Goal: Answer question/provide support: Share knowledge or assist other users

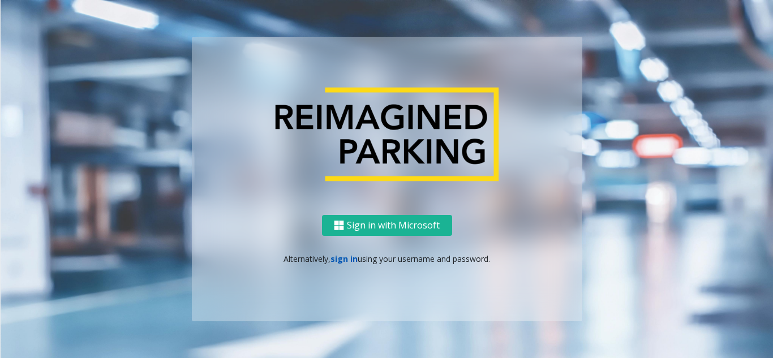
click at [348, 260] on link "sign in" at bounding box center [343, 258] width 27 height 11
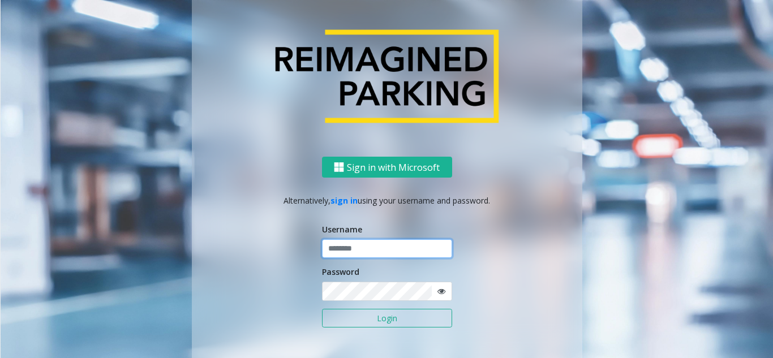
click at [357, 243] on input "text" at bounding box center [387, 248] width 130 height 19
type input "********"
click at [439, 290] on icon at bounding box center [441, 291] width 8 height 8
click at [388, 312] on button "Login" at bounding box center [387, 318] width 130 height 19
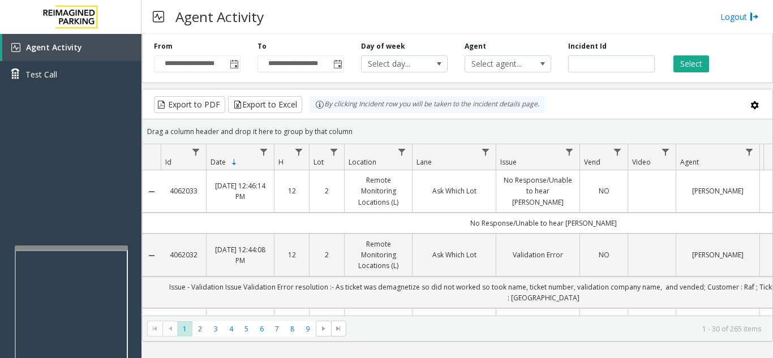
click at [65, 249] on div at bounding box center [71, 248] width 113 height 5
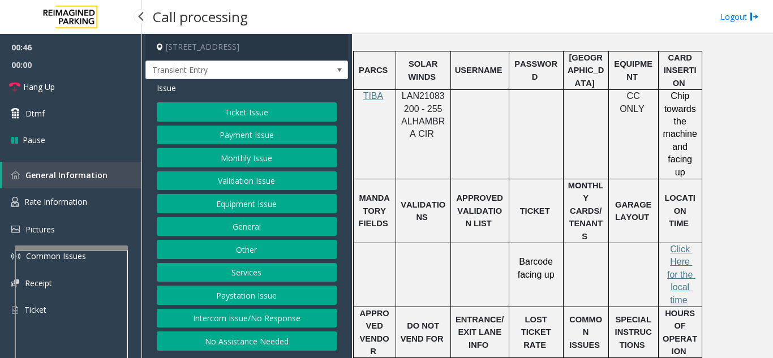
scroll to position [566, 0]
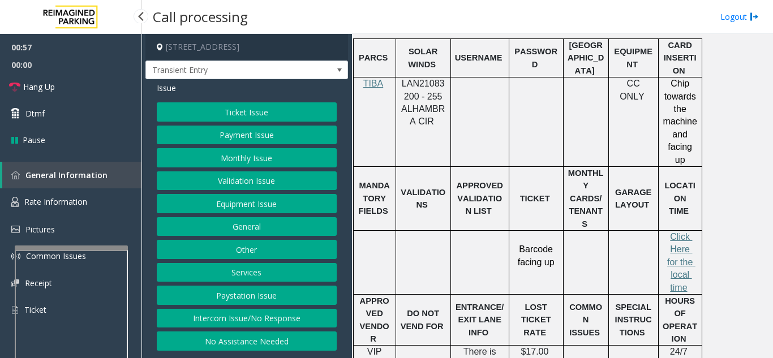
click at [226, 203] on button "Equipment Issue" at bounding box center [247, 203] width 180 height 19
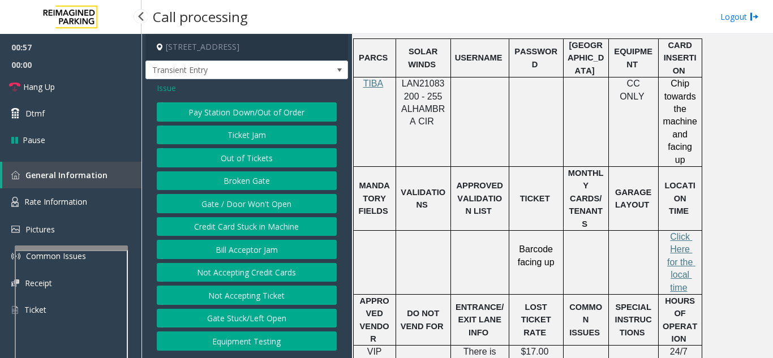
click at [226, 203] on button "Gate / Door Won't Open" at bounding box center [247, 203] width 180 height 19
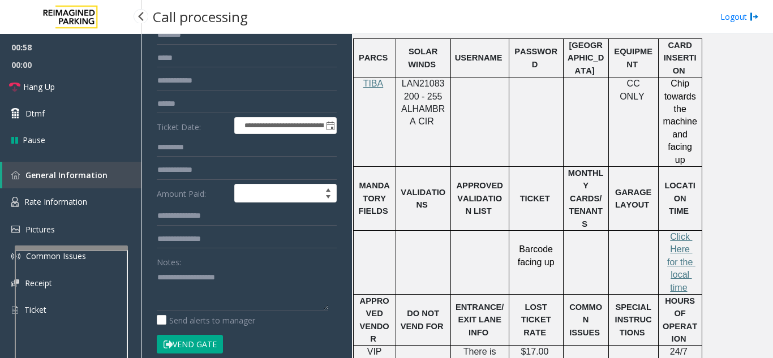
scroll to position [113, 0]
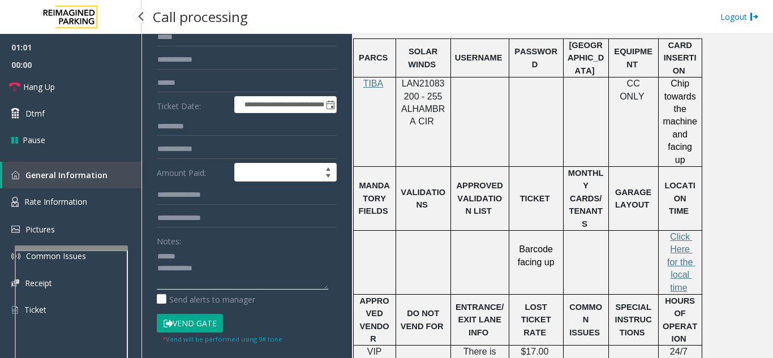
click at [202, 255] on textarea at bounding box center [242, 268] width 171 height 42
click at [75, 78] on link "Hang Up" at bounding box center [70, 87] width 141 height 27
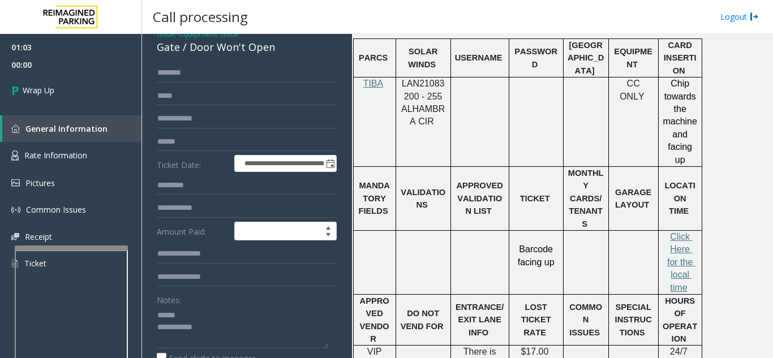
scroll to position [0, 0]
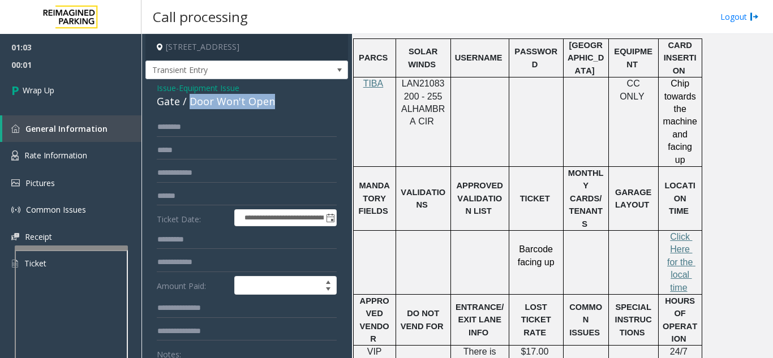
drag, startPoint x: 188, startPoint y: 106, endPoint x: 280, endPoint y: 103, distance: 91.7
click at [280, 103] on div "Gate / Door Won't Open" at bounding box center [247, 101] width 180 height 15
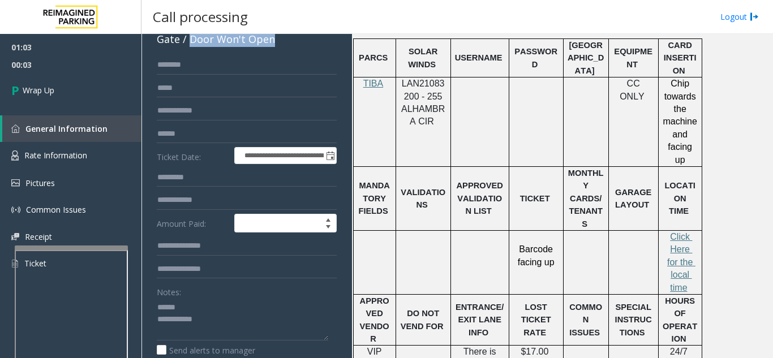
scroll to position [100, 0]
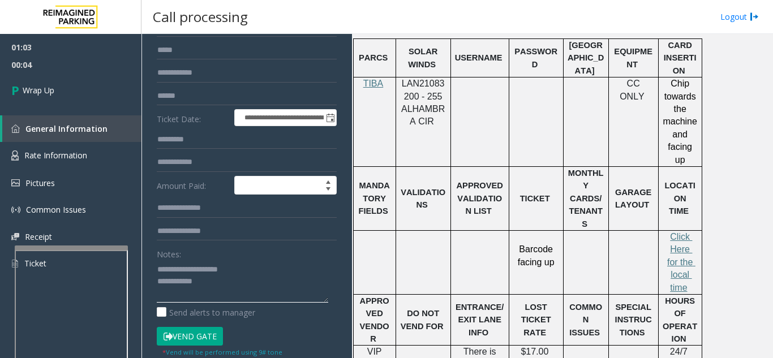
click at [240, 278] on textarea at bounding box center [242, 281] width 171 height 42
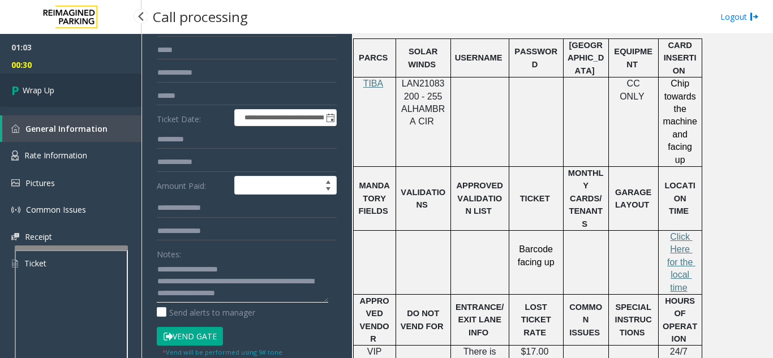
type textarea "**********"
click at [60, 88] on link "Wrap Up" at bounding box center [70, 90] width 141 height 33
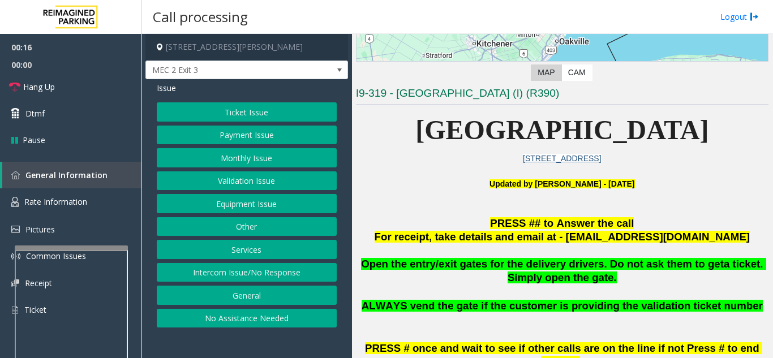
scroll to position [226, 0]
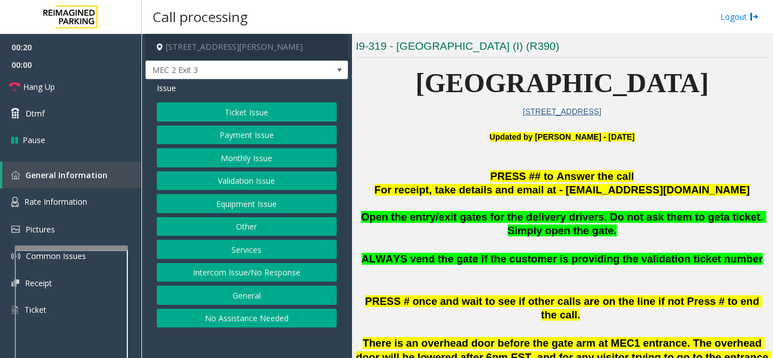
click at [251, 201] on button "Equipment Issue" at bounding box center [247, 203] width 180 height 19
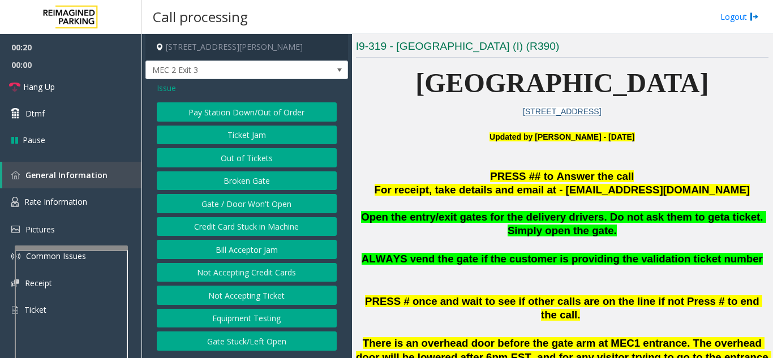
click at [251, 201] on button "Gate / Door Won't Open" at bounding box center [247, 203] width 180 height 19
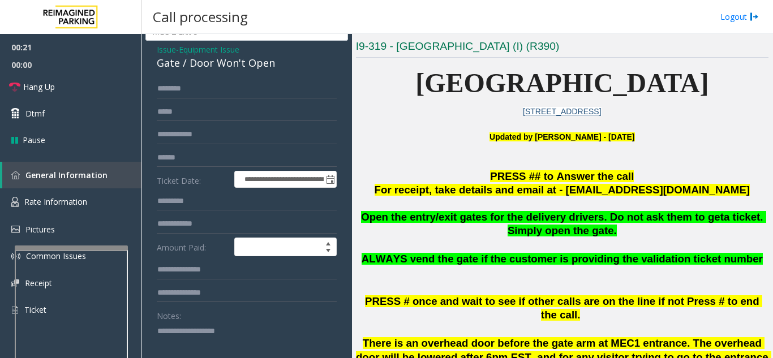
scroll to position [57, 0]
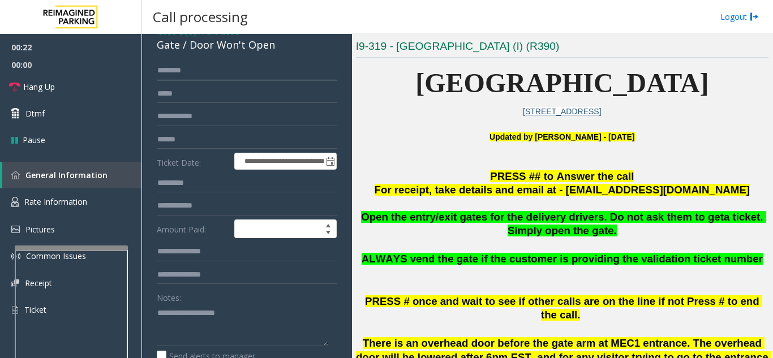
click at [226, 71] on input "text" at bounding box center [247, 70] width 180 height 19
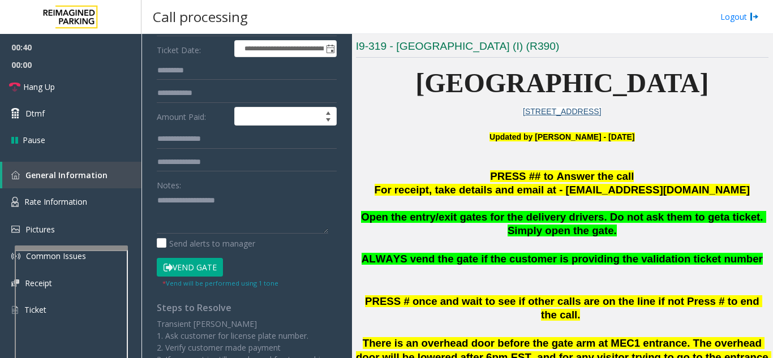
scroll to position [170, 0]
type input "******"
click at [198, 270] on button "Vend Gate" at bounding box center [190, 266] width 66 height 19
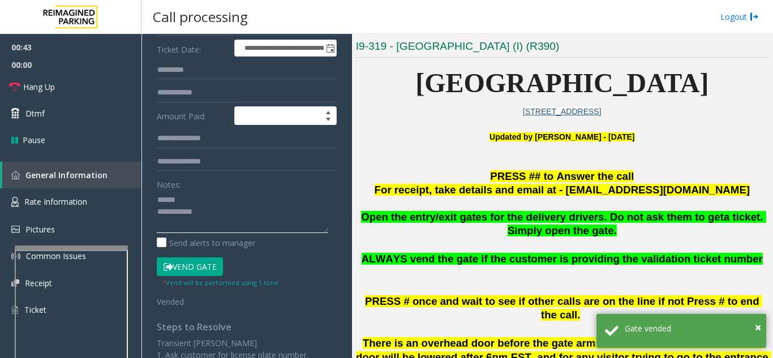
click at [200, 194] on textarea at bounding box center [242, 212] width 171 height 42
click at [68, 83] on link "Hang Up" at bounding box center [70, 87] width 141 height 27
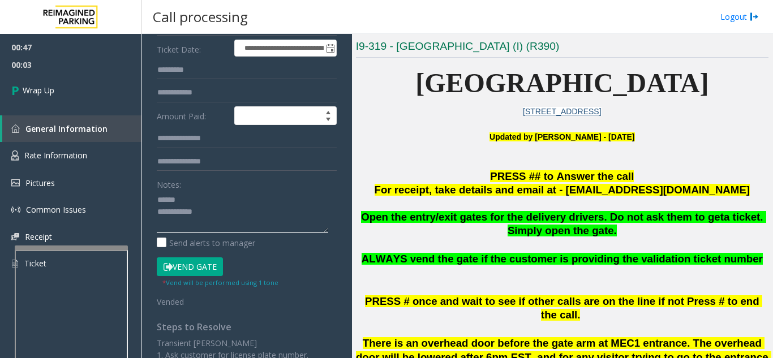
click at [213, 195] on textarea at bounding box center [242, 212] width 171 height 42
click at [196, 196] on textarea at bounding box center [242, 212] width 171 height 42
click at [215, 219] on textarea at bounding box center [242, 212] width 171 height 42
click at [215, 213] on textarea at bounding box center [242, 212] width 171 height 42
type textarea "**********"
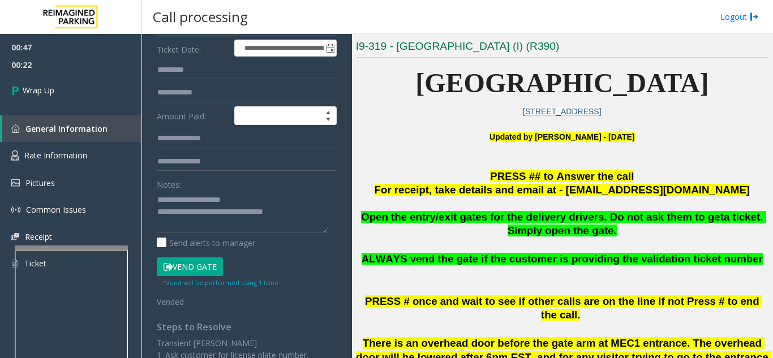
click at [265, 184] on div "Notes:" at bounding box center [247, 204] width 180 height 58
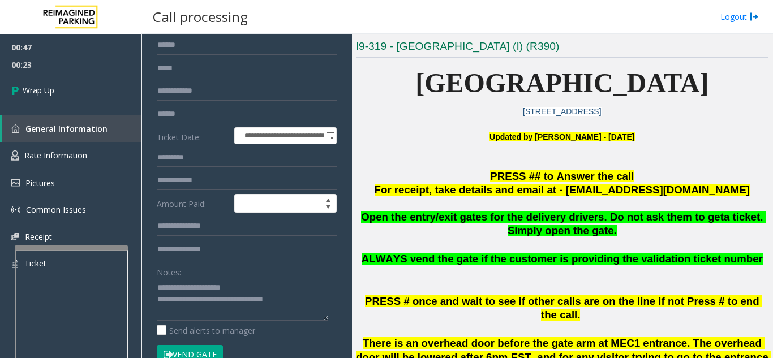
scroll to position [0, 0]
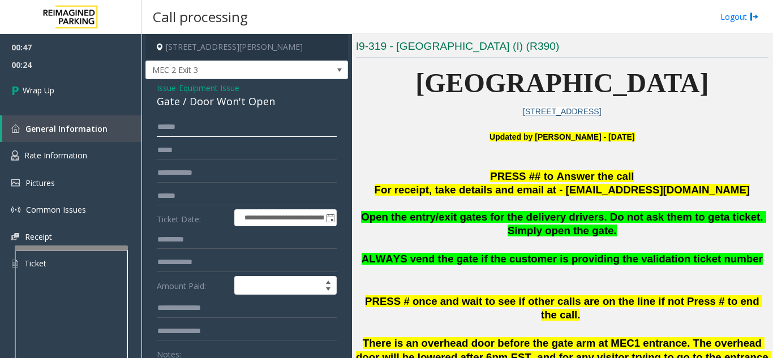
click at [190, 124] on input "******" at bounding box center [247, 127] width 180 height 19
type input "******"
drag, startPoint x: 195, startPoint y: 131, endPoint x: 149, endPoint y: 134, distance: 45.3
click at [112, 97] on link "Wrap Up" at bounding box center [70, 90] width 141 height 33
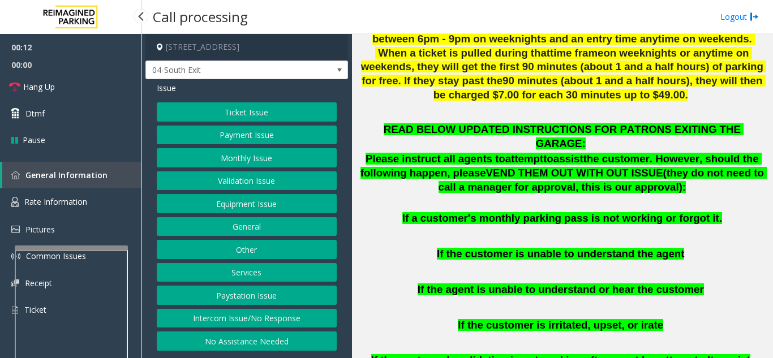
scroll to position [509, 0]
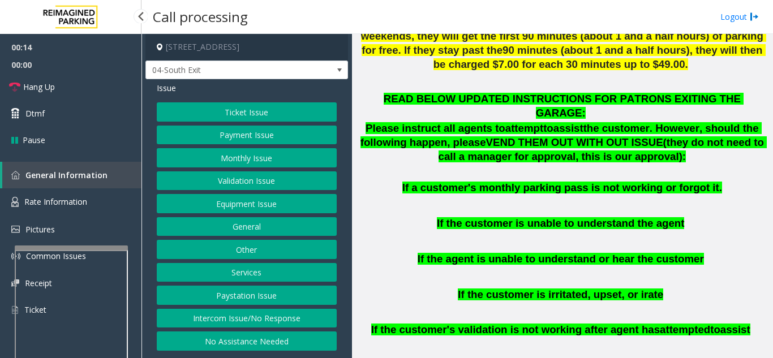
click at [268, 181] on button "Validation Issue" at bounding box center [247, 180] width 180 height 19
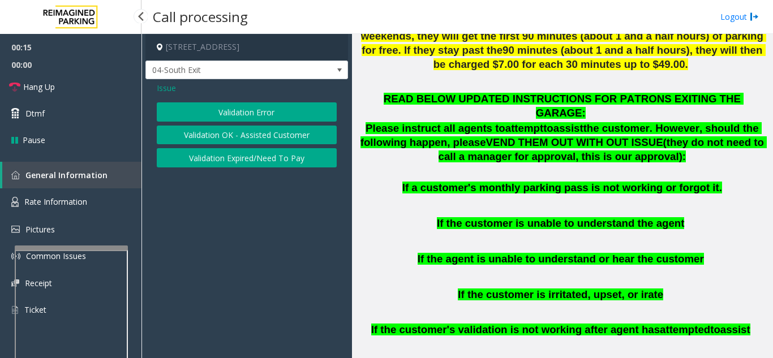
click at [255, 118] on button "Validation Error" at bounding box center [247, 111] width 180 height 19
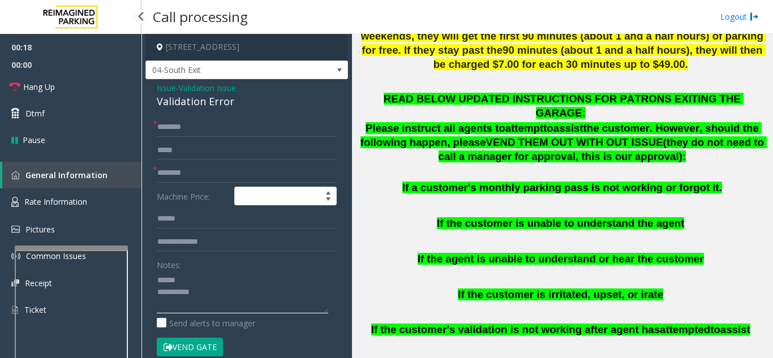
click at [207, 277] on textarea at bounding box center [242, 292] width 171 height 42
drag, startPoint x: 153, startPoint y: 101, endPoint x: 239, endPoint y: 99, distance: 86.0
click at [239, 99] on div "Issue - Validation Issue Validation Error * * Machine Price: Notes: Send alerts…" at bounding box center [246, 297] width 203 height 436
click at [238, 292] on textarea at bounding box center [242, 292] width 171 height 42
type textarea "**********"
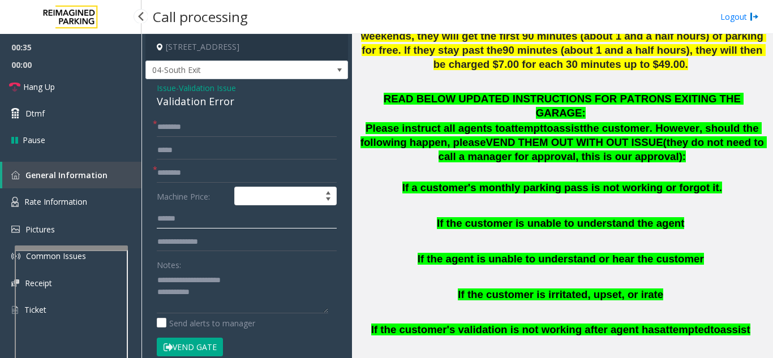
click at [251, 227] on input "text" at bounding box center [247, 218] width 180 height 19
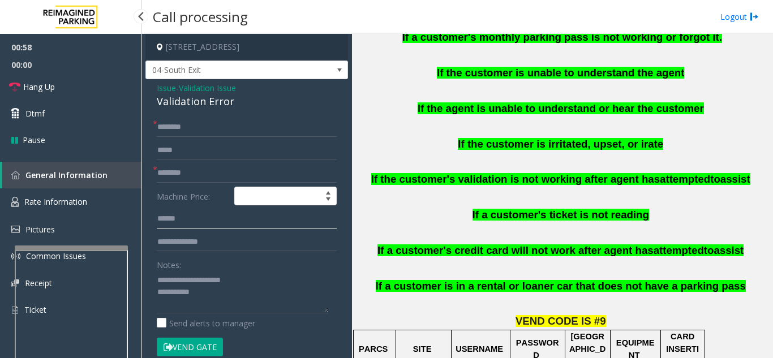
scroll to position [736, 0]
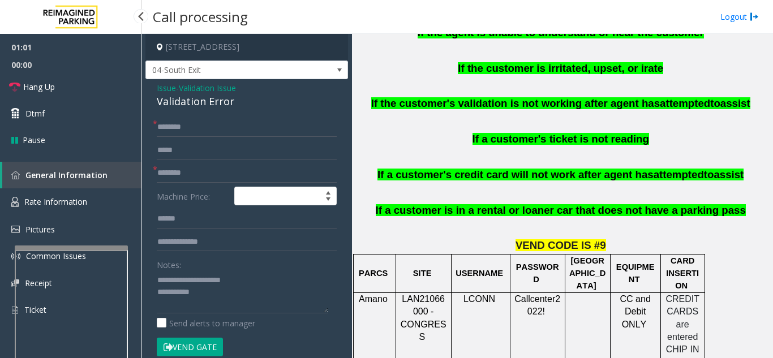
click at [204, 344] on button "Vend Gate" at bounding box center [190, 347] width 66 height 19
click at [184, 177] on input "text" at bounding box center [247, 173] width 180 height 19
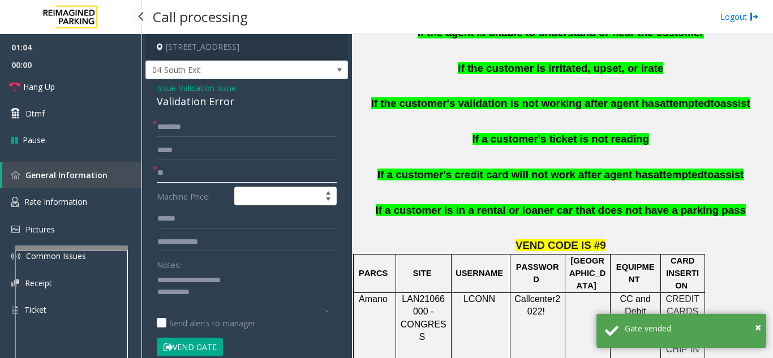
type input "**"
click at [211, 132] on input "text" at bounding box center [247, 127] width 180 height 19
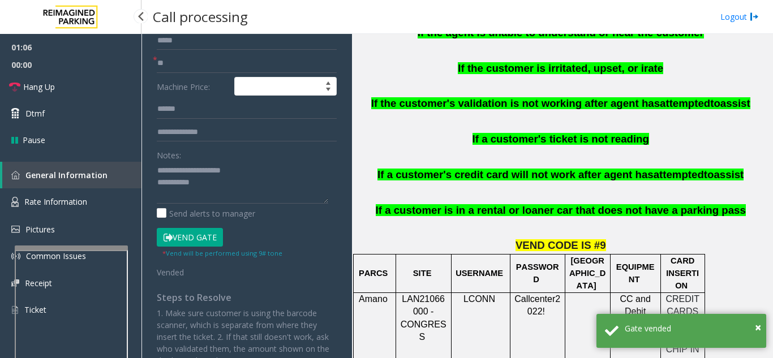
scroll to position [113, 0]
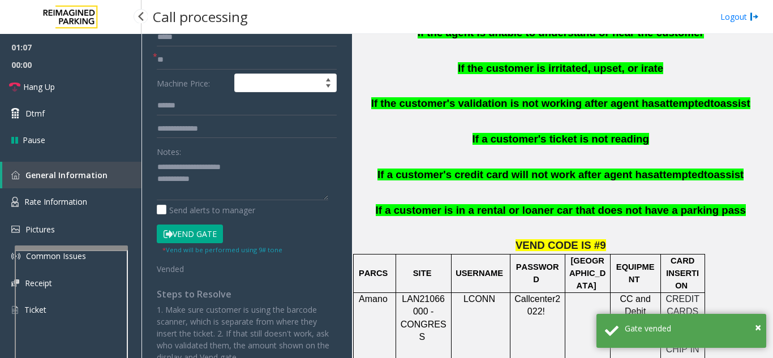
type input "**"
click at [233, 182] on textarea at bounding box center [242, 179] width 171 height 42
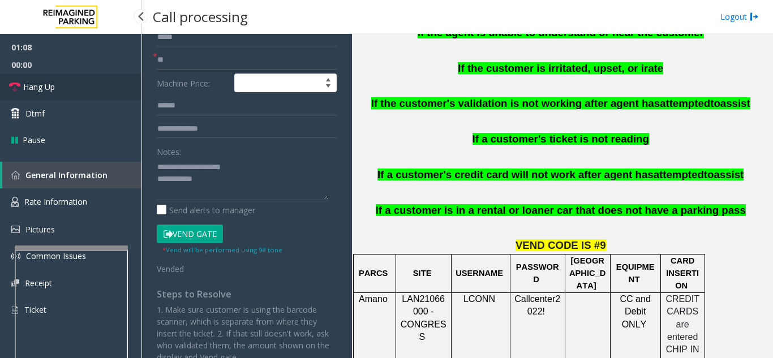
click at [74, 89] on link "Hang Up" at bounding box center [70, 87] width 141 height 27
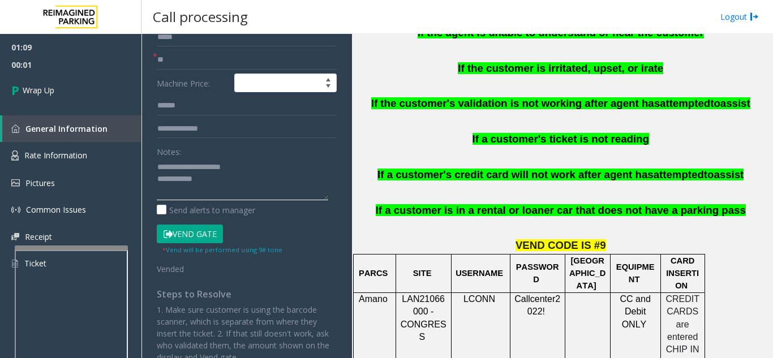
click at [233, 179] on textarea at bounding box center [242, 179] width 171 height 42
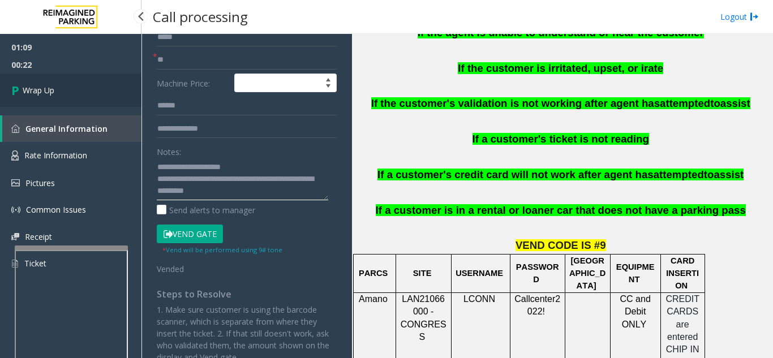
type textarea "**********"
click at [78, 89] on link "Wrap Up" at bounding box center [70, 90] width 141 height 33
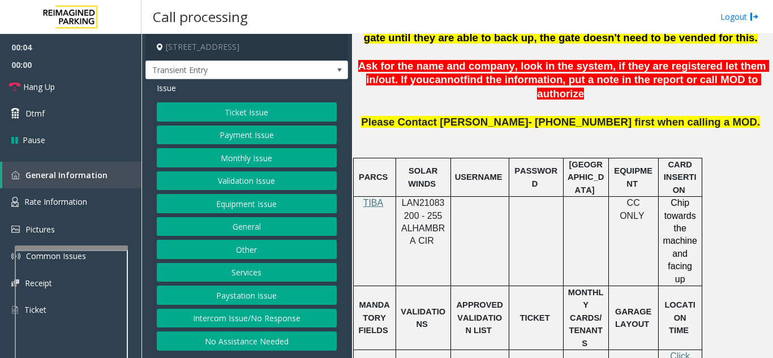
scroll to position [453, 0]
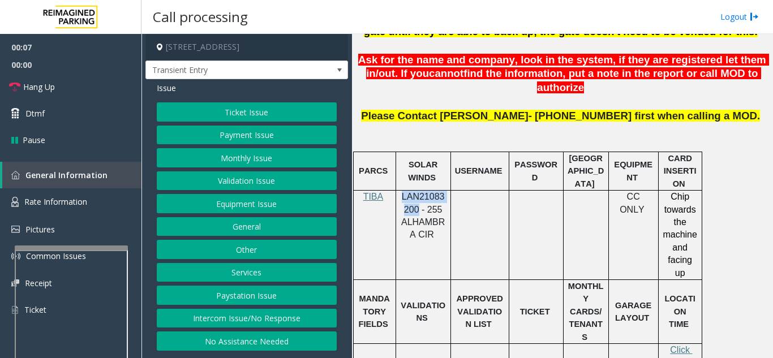
drag, startPoint x: 418, startPoint y: 194, endPoint x: 402, endPoint y: 188, distance: 17.0
click at [402, 192] on span "LAN21083200 - 255 ALHAMBRA CIR" at bounding box center [423, 216] width 44 height 48
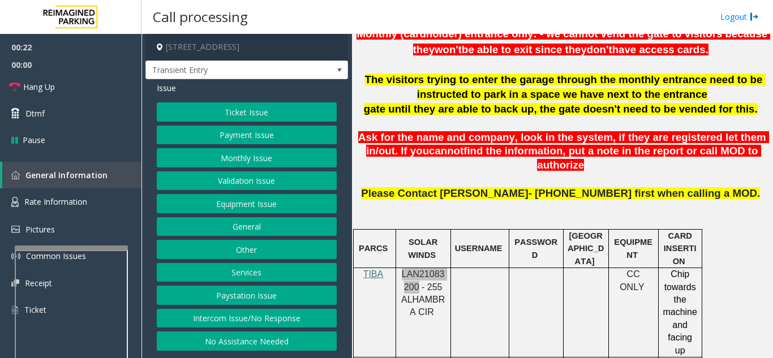
scroll to position [340, 0]
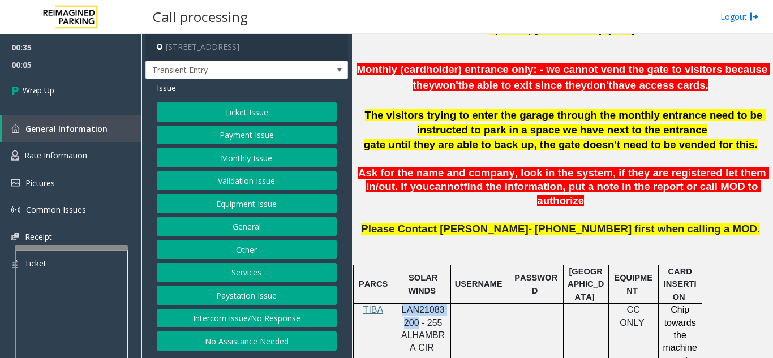
click at [260, 210] on button "Equipment Issue" at bounding box center [247, 203] width 180 height 19
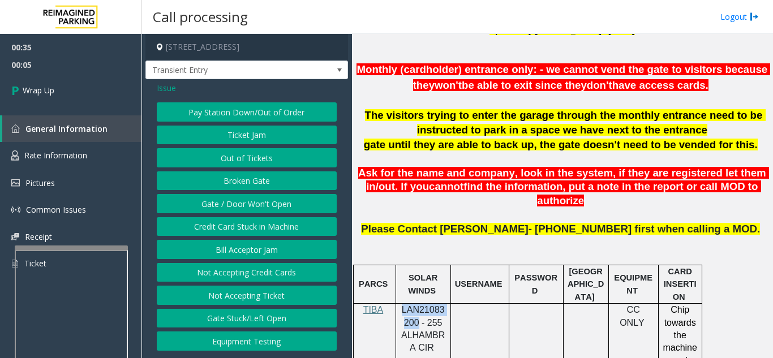
click at [260, 210] on button "Gate / Door Won't Open" at bounding box center [247, 203] width 180 height 19
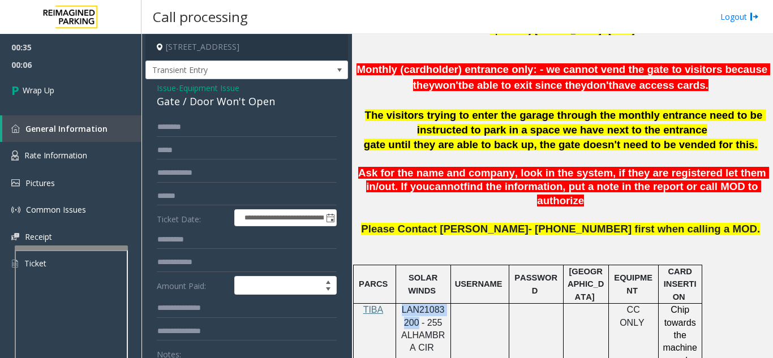
scroll to position [57, 0]
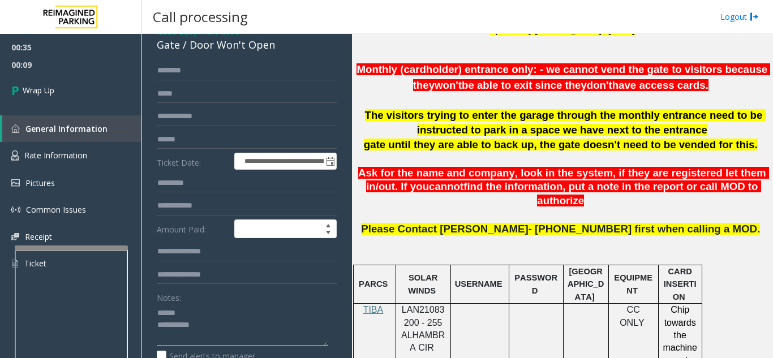
click at [201, 306] on textarea at bounding box center [242, 325] width 171 height 42
drag, startPoint x: 188, startPoint y: 46, endPoint x: 281, endPoint y: 49, distance: 92.8
click at [281, 49] on div "Gate / Door Won't Open" at bounding box center [247, 44] width 180 height 15
click at [235, 329] on textarea at bounding box center [242, 325] width 171 height 42
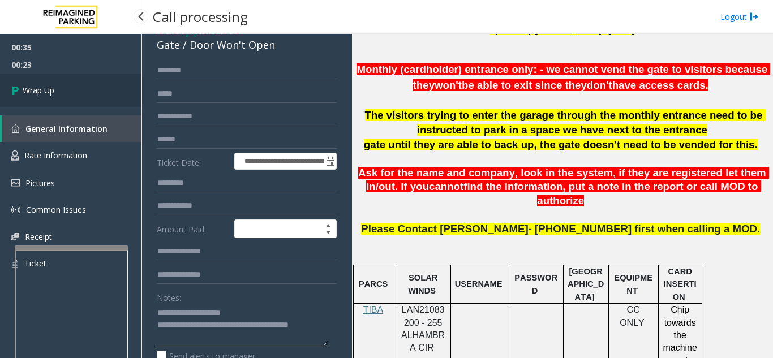
type textarea "**********"
click at [73, 85] on link "Wrap Up" at bounding box center [70, 90] width 141 height 33
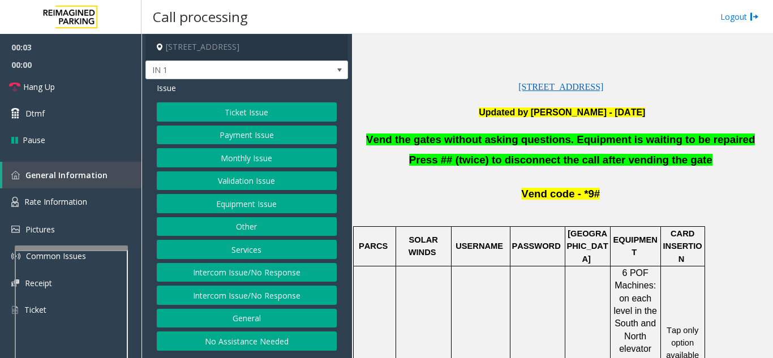
scroll to position [283, 0]
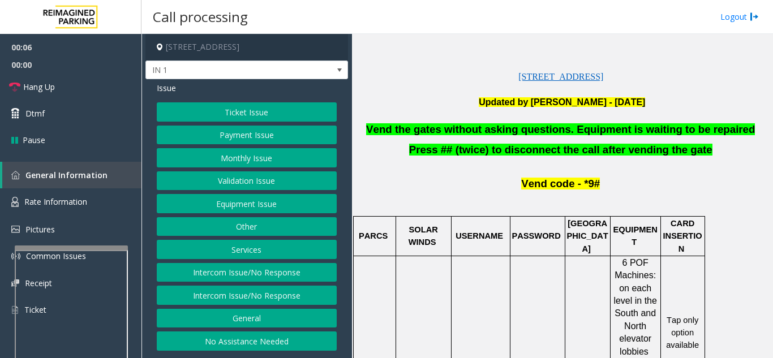
click at [282, 208] on button "Equipment Issue" at bounding box center [247, 203] width 180 height 19
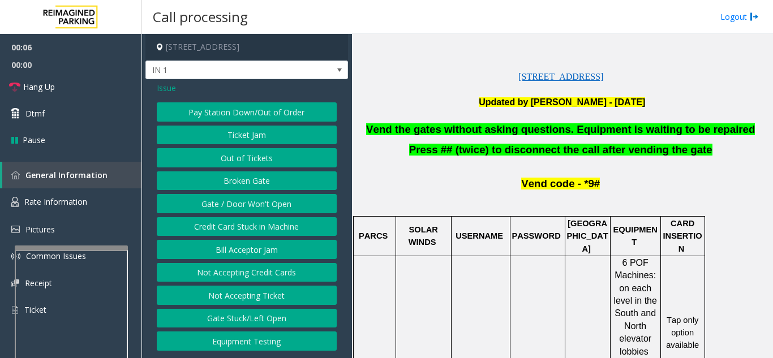
click at [282, 208] on button "Gate / Door Won't Open" at bounding box center [247, 203] width 180 height 19
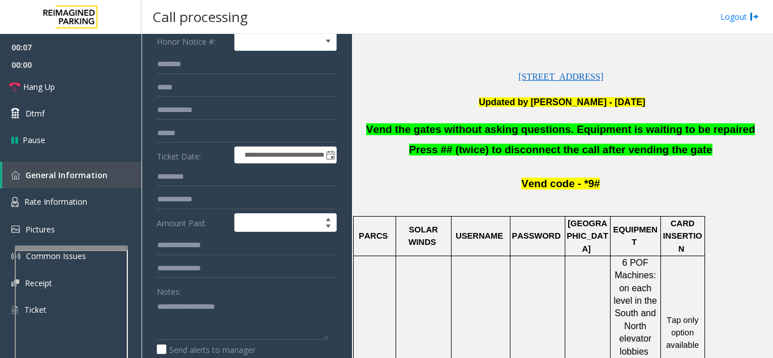
scroll to position [113, 0]
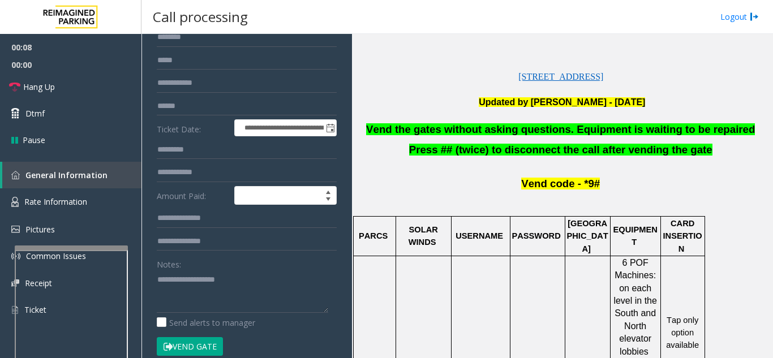
click at [190, 349] on button "Vend Gate" at bounding box center [190, 346] width 66 height 19
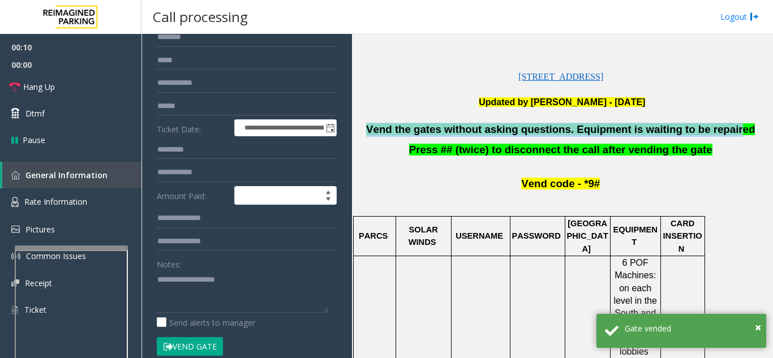
drag, startPoint x: 458, startPoint y: 133, endPoint x: 714, endPoint y: 127, distance: 256.4
click at [714, 127] on p "Vend the gates without asking questions. Equipment is waiting to be repaired" at bounding box center [562, 130] width 413 height 14
click at [23, 113] on link "Dtmf" at bounding box center [70, 113] width 141 height 27
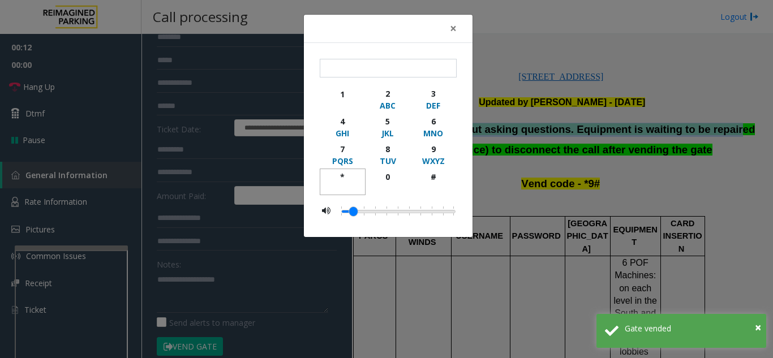
click at [342, 179] on div "*" at bounding box center [342, 177] width 31 height 12
click at [441, 155] on div "WXYZ" at bounding box center [433, 161] width 31 height 12
click at [441, 170] on button "#" at bounding box center [433, 182] width 46 height 27
type input "***"
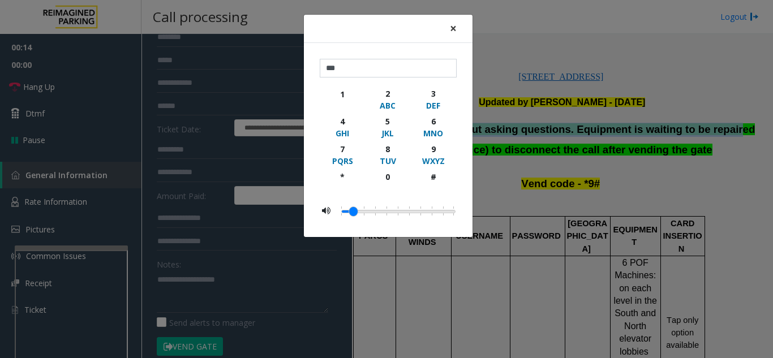
click at [456, 31] on span "×" at bounding box center [453, 28] width 7 height 16
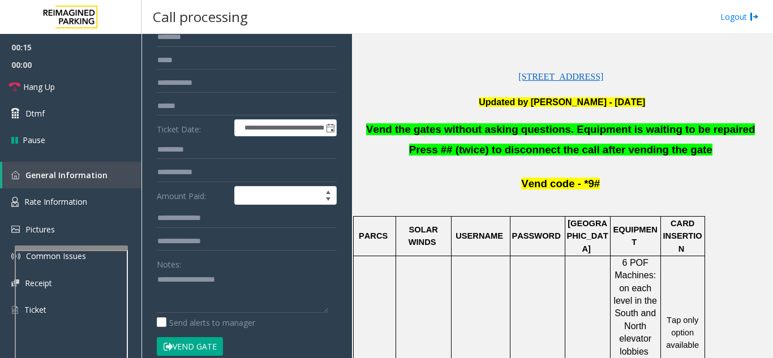
click at [646, 178] on p "Vend code - *9#" at bounding box center [562, 184] width 413 height 14
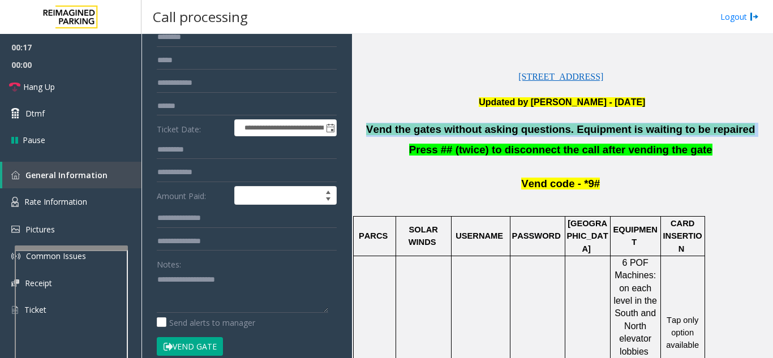
drag, startPoint x: 740, startPoint y: 129, endPoint x: 384, endPoint y: 136, distance: 355.4
click at [384, 136] on p "Vend the gates without asking questions. Equipment is waiting to be repaired" at bounding box center [562, 130] width 413 height 14
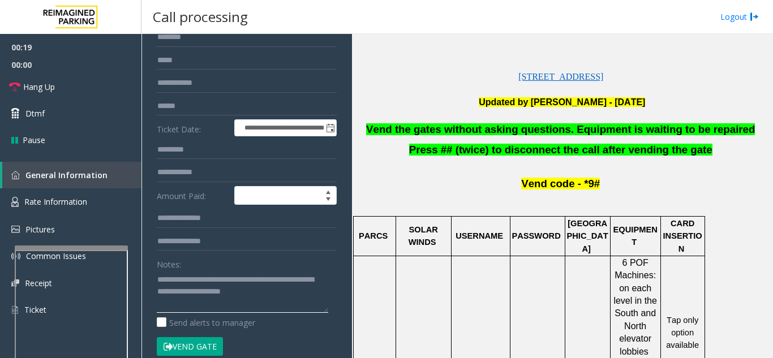
click at [300, 297] on textarea at bounding box center [242, 291] width 171 height 42
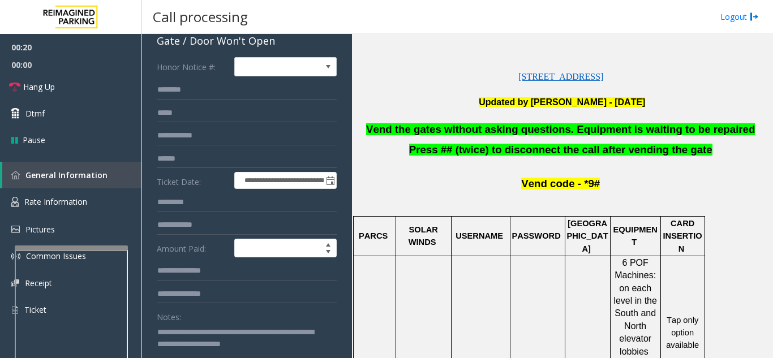
scroll to position [0, 0]
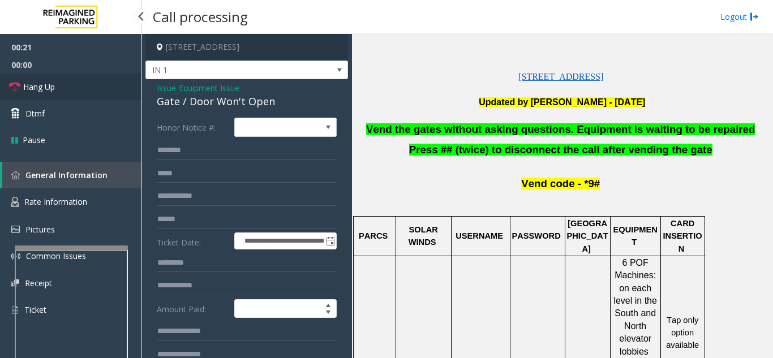
type textarea "**********"
click at [81, 85] on link "Hang Up" at bounding box center [70, 87] width 141 height 27
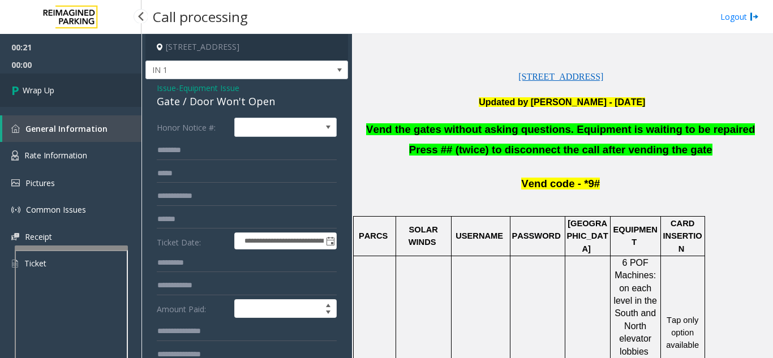
click at [81, 85] on link "Wrap Up" at bounding box center [70, 90] width 141 height 33
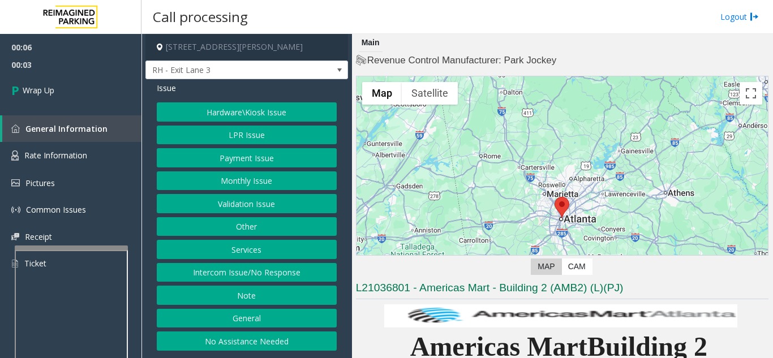
click at [268, 270] on button "Intercom Issue/No Response" at bounding box center [247, 272] width 180 height 19
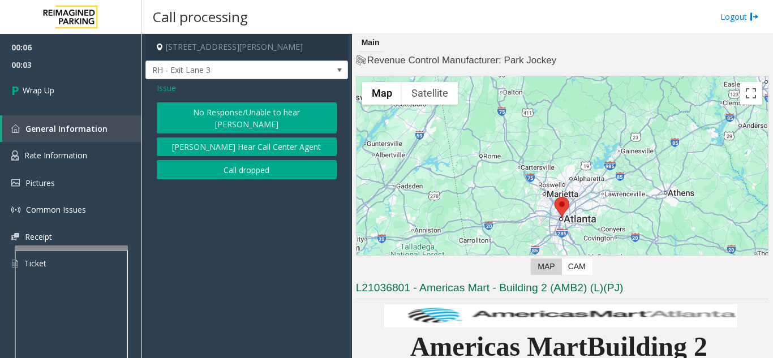
click at [283, 163] on button "Call dropped" at bounding box center [247, 169] width 180 height 19
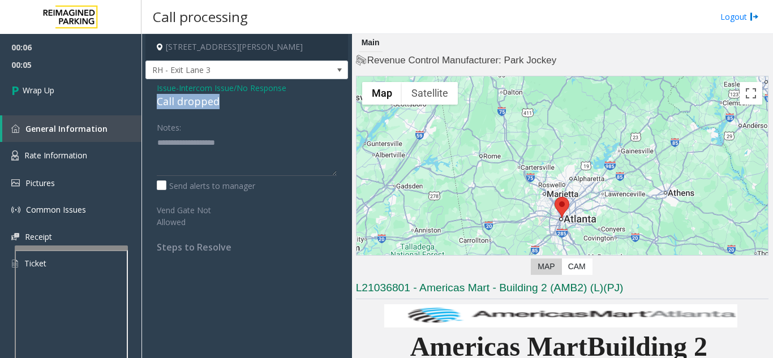
drag, startPoint x: 154, startPoint y: 102, endPoint x: 223, endPoint y: 102, distance: 68.5
click at [223, 102] on div "Issue - Intercom Issue/No Response Call dropped Notes: Send alerts to manager V…" at bounding box center [246, 171] width 203 height 185
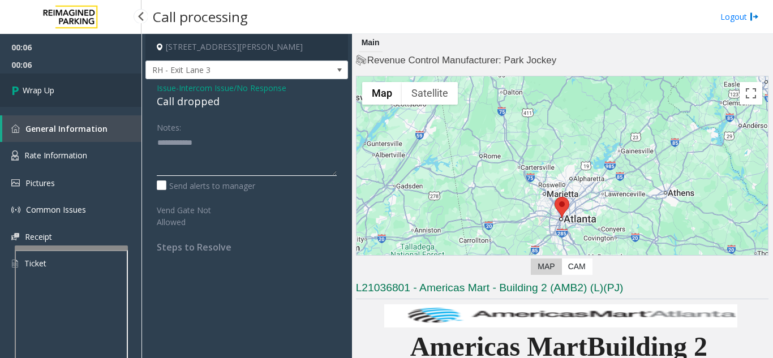
type textarea "**********"
click at [80, 104] on link "Wrap Up" at bounding box center [70, 90] width 141 height 33
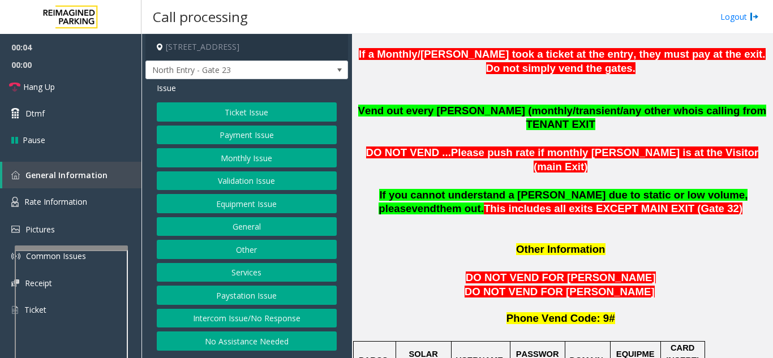
scroll to position [962, 0]
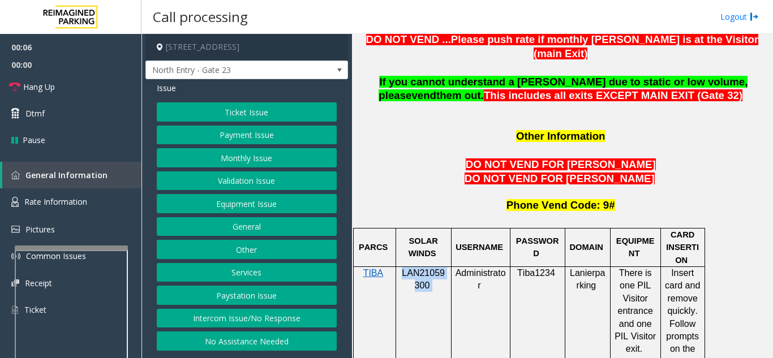
drag, startPoint x: 436, startPoint y: 243, endPoint x: 403, endPoint y: 230, distance: 35.3
click at [403, 267] on p "LAN21059300" at bounding box center [423, 279] width 47 height 25
click at [405, 172] on p "DO NOT VEND FOR [PERSON_NAME]" at bounding box center [562, 179] width 413 height 14
drag, startPoint x: 437, startPoint y: 247, endPoint x: 399, endPoint y: 233, distance: 40.5
click at [399, 267] on div "LAN21059300" at bounding box center [423, 298] width 55 height 63
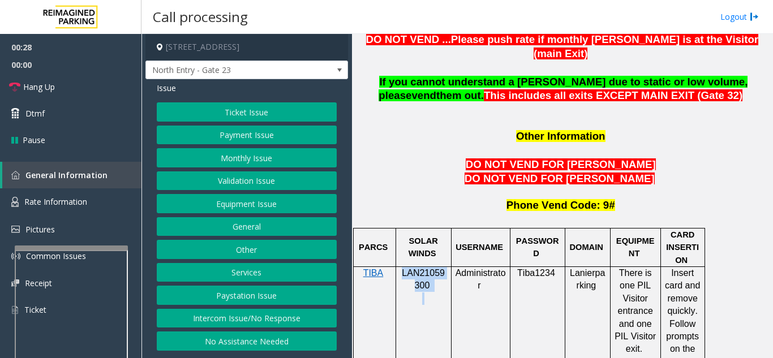
copy div "LAN21059300"
click at [252, 201] on button "Equipment Issue" at bounding box center [247, 203] width 180 height 19
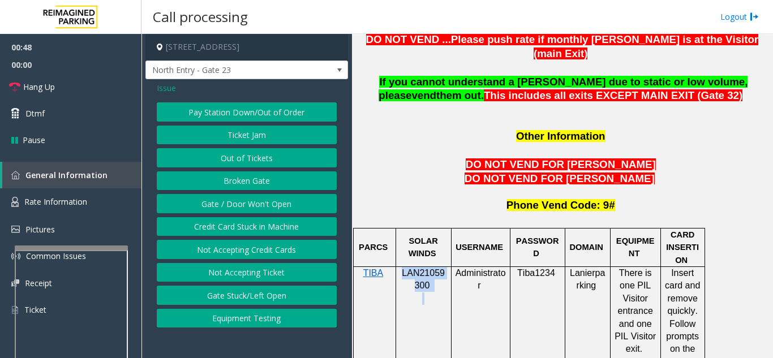
click at [252, 201] on button "Gate / Door Won't Open" at bounding box center [247, 203] width 180 height 19
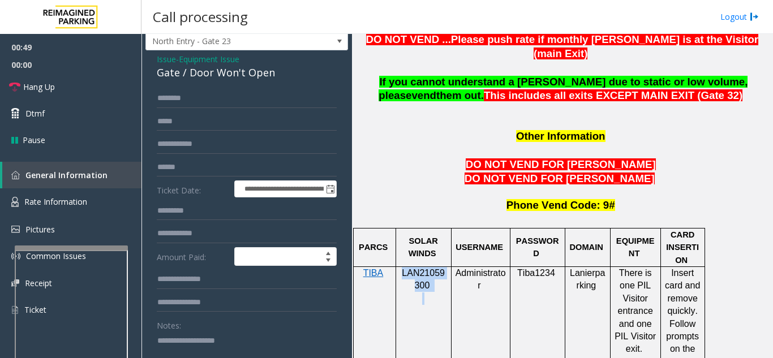
scroll to position [57, 0]
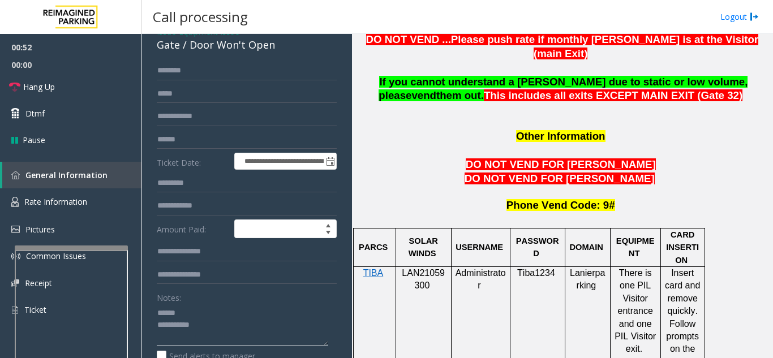
click at [203, 312] on textarea at bounding box center [242, 325] width 171 height 42
drag, startPoint x: 222, startPoint y: 47, endPoint x: 282, endPoint y: 49, distance: 60.6
click at [282, 49] on div "Gate / Door Won't Open" at bounding box center [247, 44] width 180 height 15
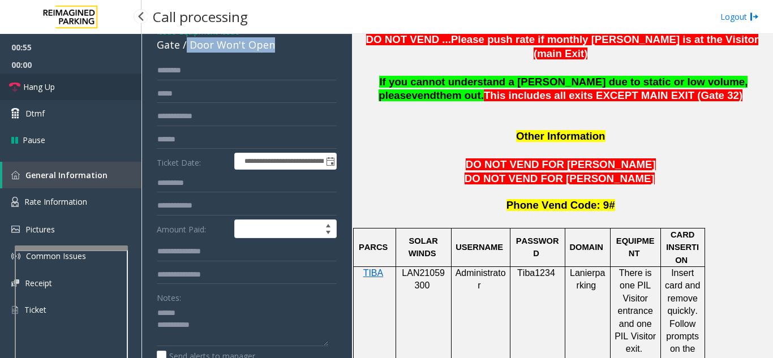
click at [48, 84] on span "Hang Up" at bounding box center [39, 87] width 32 height 12
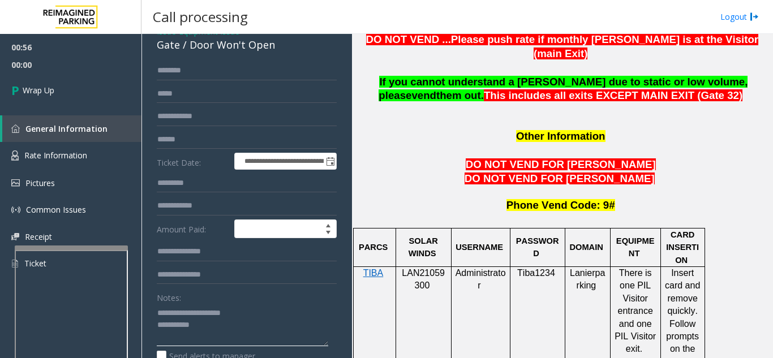
click at [240, 321] on textarea at bounding box center [242, 325] width 171 height 42
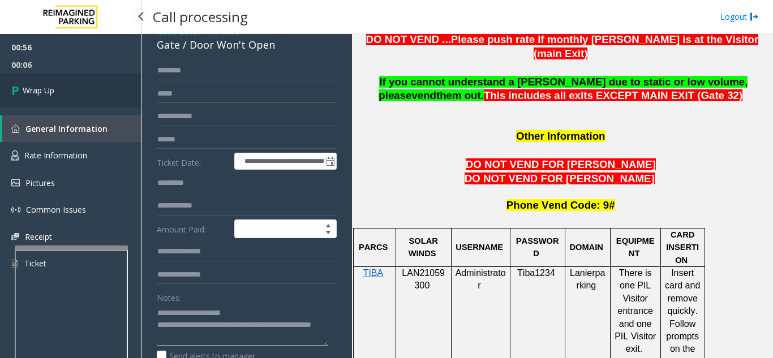
type textarea "**********"
click at [88, 100] on link "Wrap Up" at bounding box center [70, 90] width 141 height 33
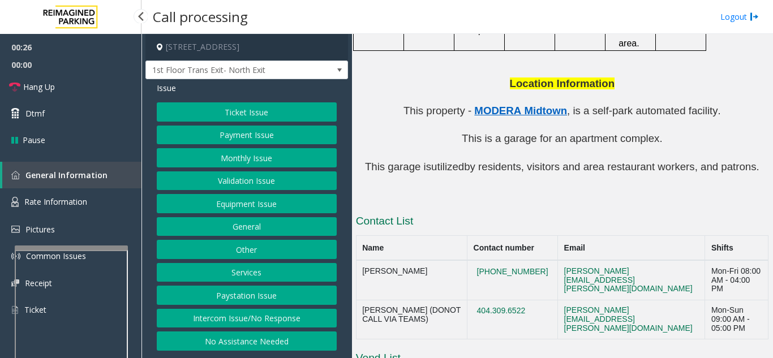
scroll to position [1117, 0]
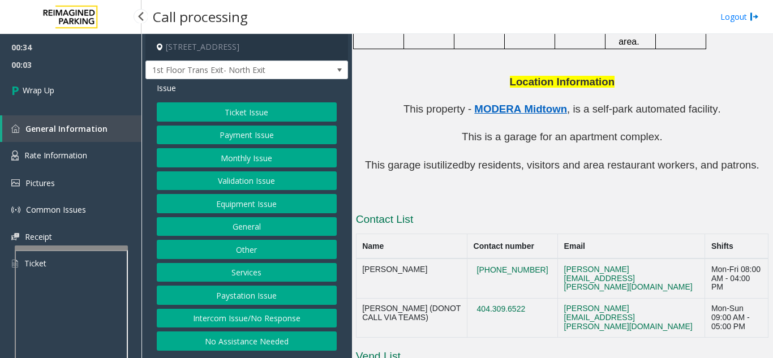
click at [249, 212] on button "Equipment Issue" at bounding box center [247, 203] width 180 height 19
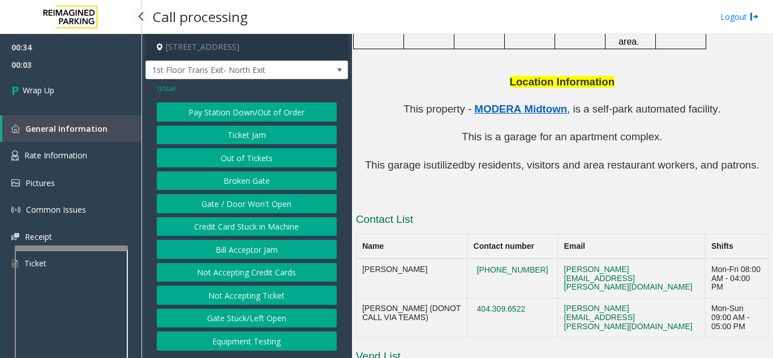
click at [249, 212] on button "Gate / Door Won't Open" at bounding box center [247, 203] width 180 height 19
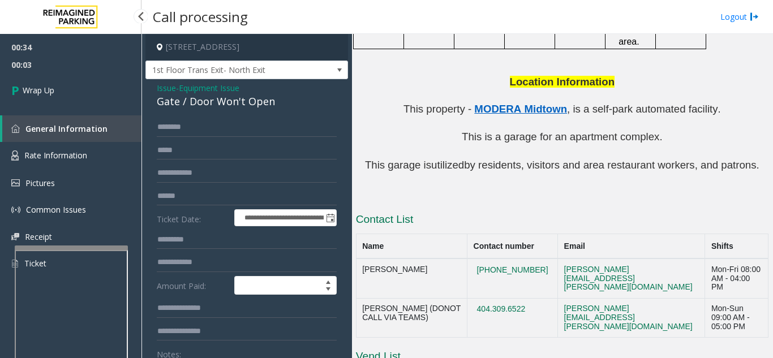
scroll to position [57, 0]
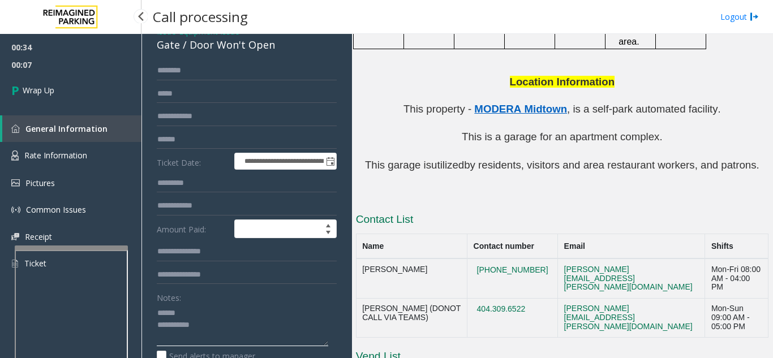
click at [196, 313] on textarea at bounding box center [242, 325] width 171 height 42
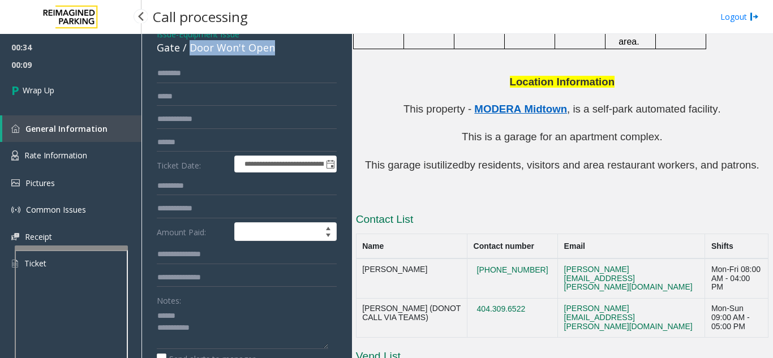
drag, startPoint x: 188, startPoint y: 45, endPoint x: 289, endPoint y: 50, distance: 100.3
click at [289, 50] on div "Gate / Door Won't Open" at bounding box center [247, 47] width 180 height 15
click at [234, 330] on textarea at bounding box center [242, 328] width 171 height 42
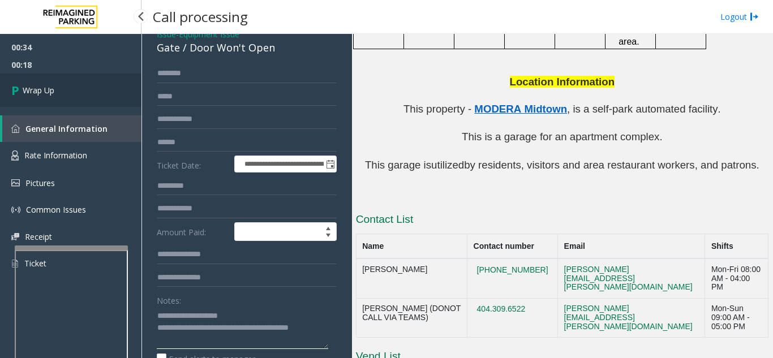
type textarea "**********"
click at [62, 98] on link "Wrap Up" at bounding box center [70, 90] width 141 height 33
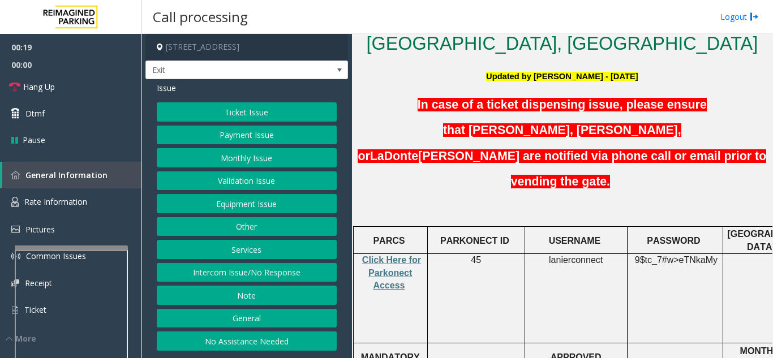
scroll to position [340, 0]
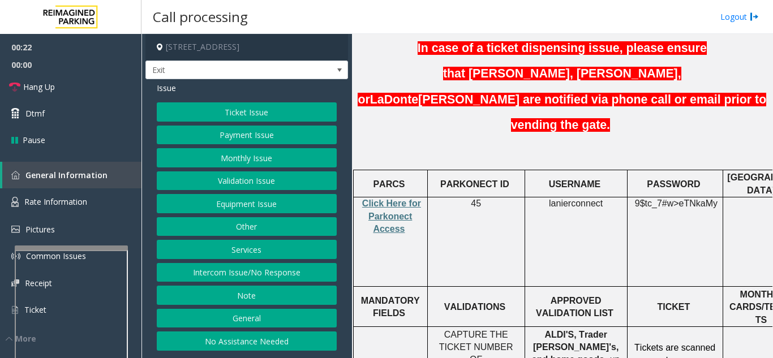
click at [201, 181] on button "Validation Issue" at bounding box center [247, 180] width 180 height 19
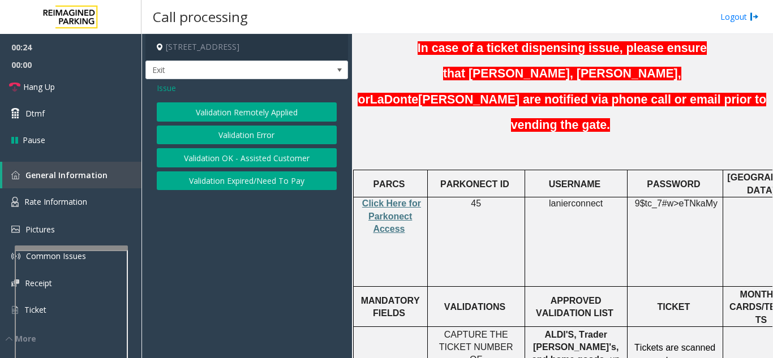
click at [220, 128] on button "Validation Error" at bounding box center [247, 135] width 180 height 19
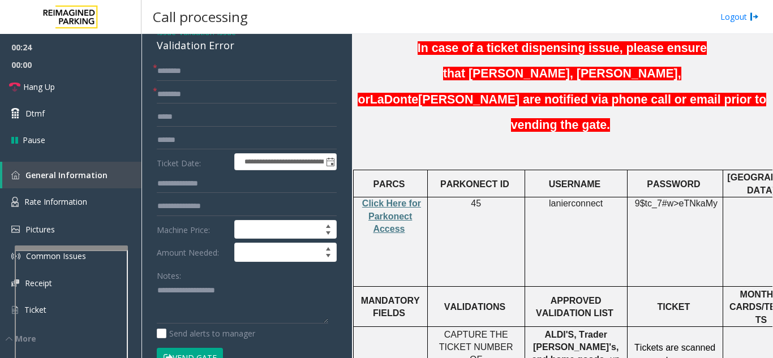
scroll to position [57, 0]
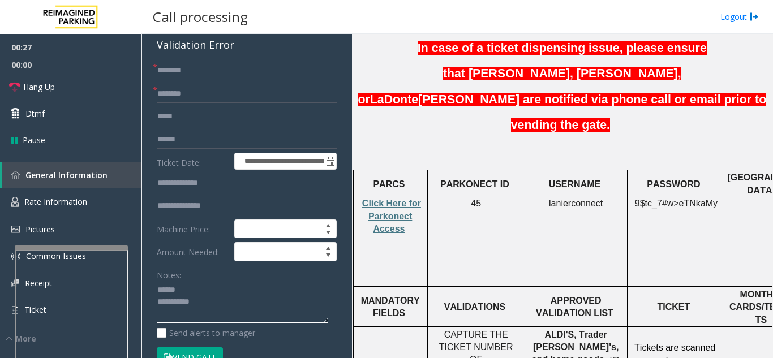
click at [192, 291] on textarea at bounding box center [242, 302] width 171 height 42
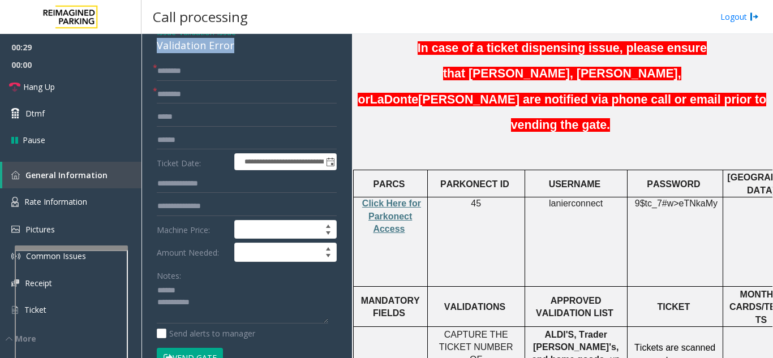
drag, startPoint x: 154, startPoint y: 45, endPoint x: 242, endPoint y: 50, distance: 87.8
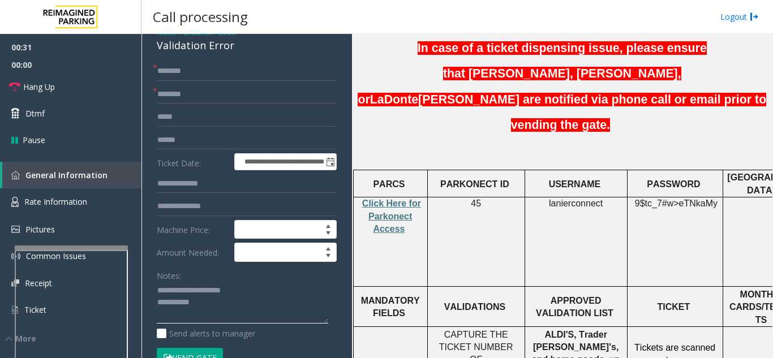
click at [252, 303] on textarea at bounding box center [242, 303] width 171 height 42
type textarea "**********"
click at [221, 65] on input "text" at bounding box center [247, 71] width 180 height 19
click at [208, 139] on input "text" at bounding box center [247, 140] width 180 height 19
type input "*"
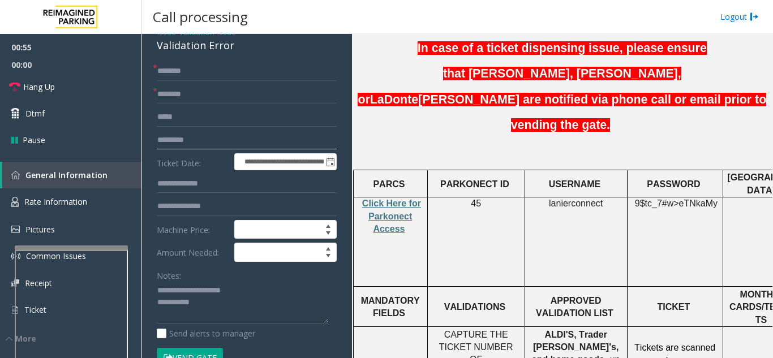
type input "*********"
click at [207, 94] on input "text" at bounding box center [247, 94] width 180 height 19
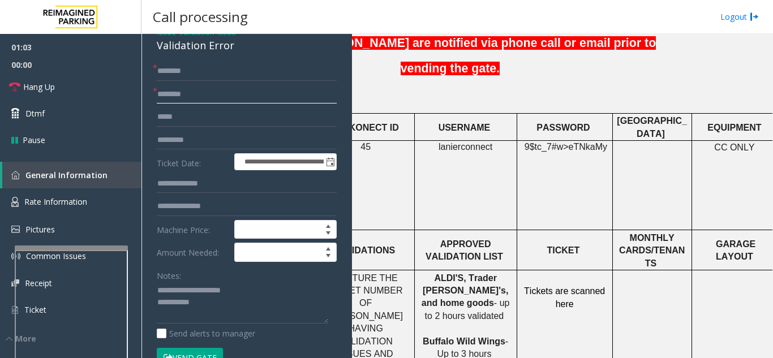
scroll to position [396, 193]
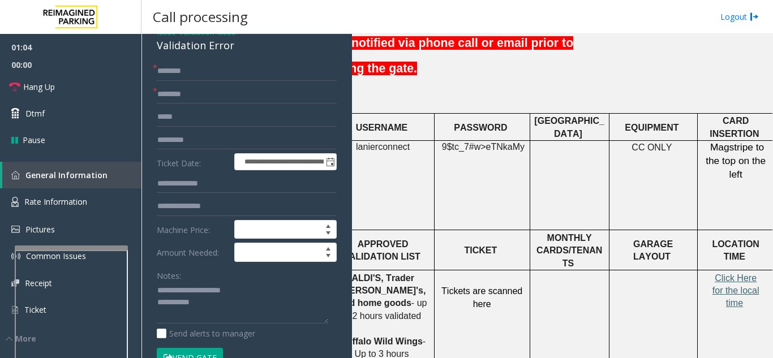
click at [738, 273] on span "Click Here for the local time" at bounding box center [735, 290] width 47 height 35
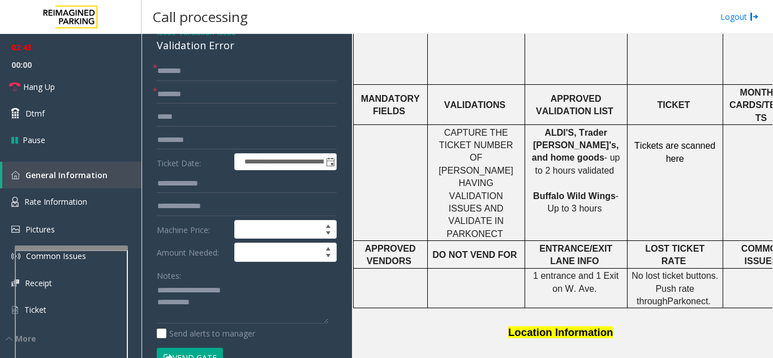
scroll to position [566, 0]
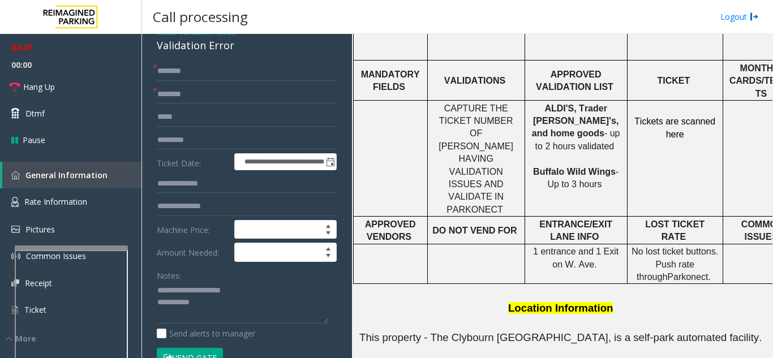
click at [204, 349] on button "Vend Gate" at bounding box center [190, 357] width 66 height 19
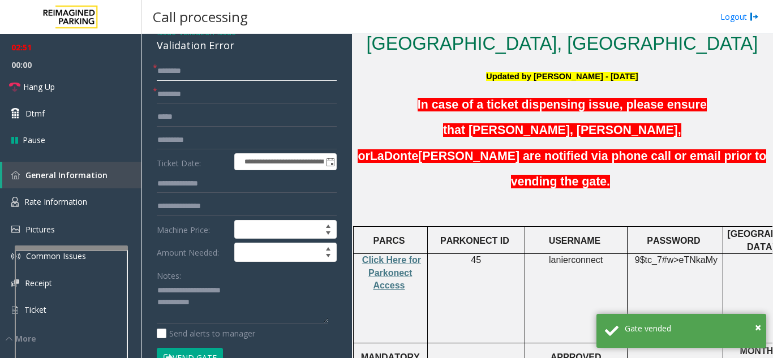
scroll to position [0, 0]
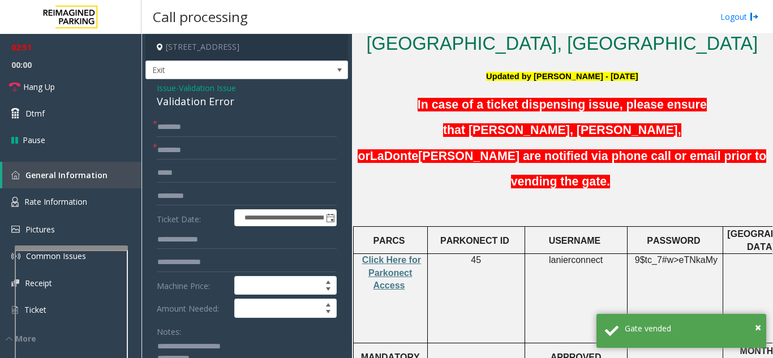
click at [168, 86] on span "Issue" at bounding box center [166, 88] width 19 height 12
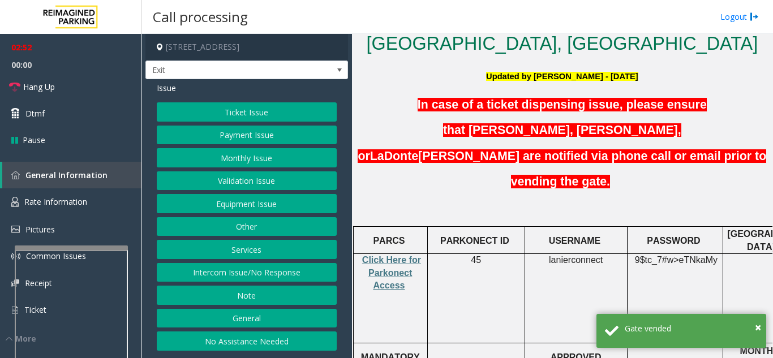
click at [227, 205] on button "Equipment Issue" at bounding box center [247, 203] width 180 height 19
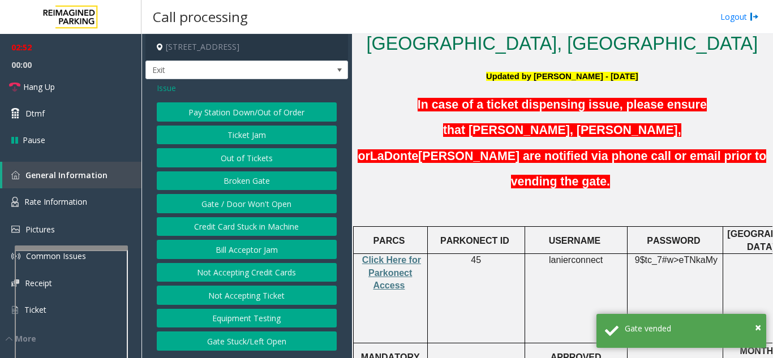
click at [227, 205] on button "Gate / Door Won't Open" at bounding box center [247, 203] width 180 height 19
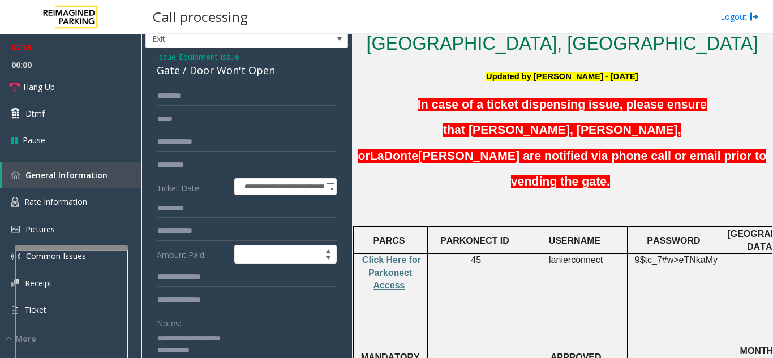
scroll to position [57, 0]
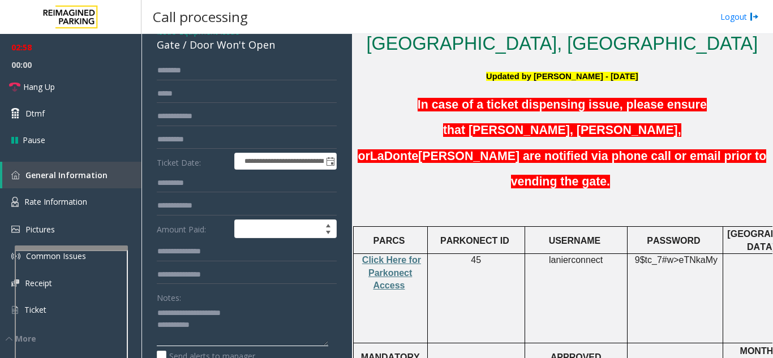
drag, startPoint x: 180, startPoint y: 312, endPoint x: 239, endPoint y: 316, distance: 59.0
click at [239, 316] on textarea at bounding box center [242, 325] width 171 height 42
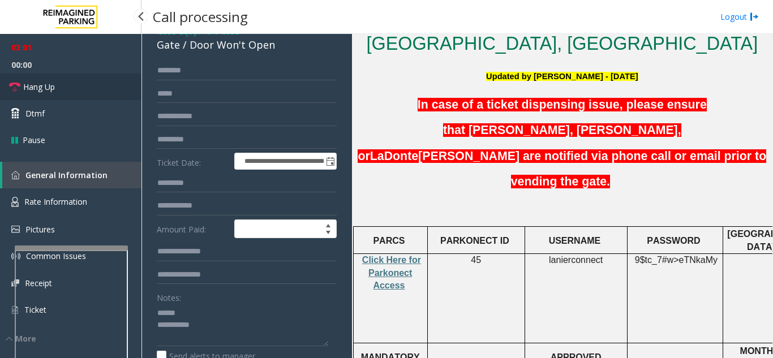
click at [96, 94] on link "Hang Up" at bounding box center [70, 87] width 141 height 27
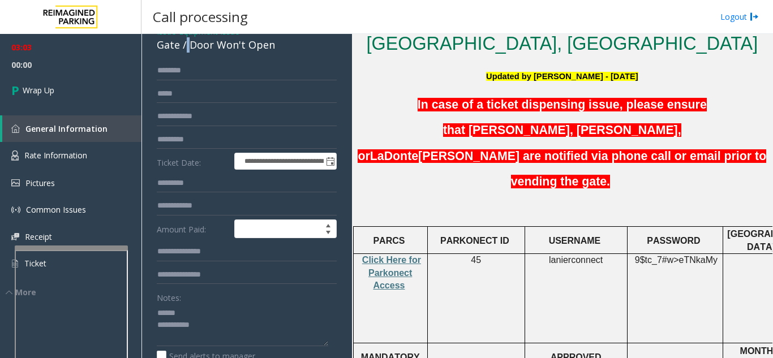
scroll to position [53, 0]
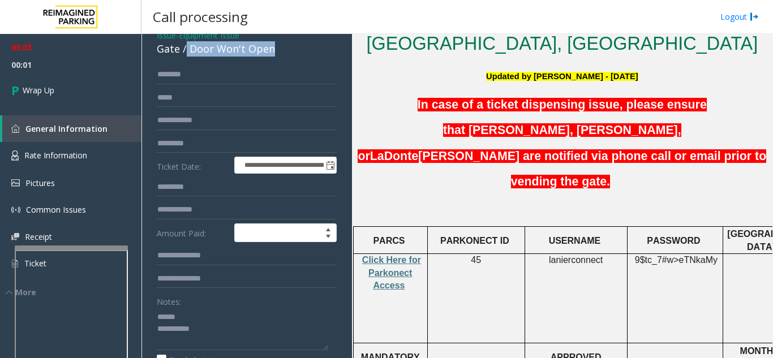
drag, startPoint x: 184, startPoint y: 45, endPoint x: 291, endPoint y: 50, distance: 106.5
click at [291, 50] on div "Gate / Door Won't Open" at bounding box center [247, 48] width 180 height 15
click at [250, 326] on textarea at bounding box center [242, 329] width 171 height 42
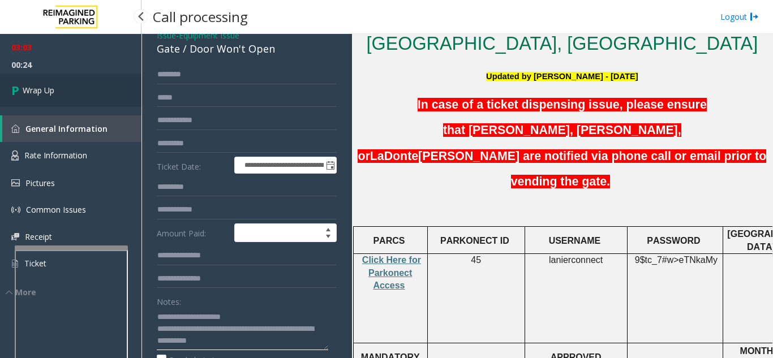
type textarea "**********"
click at [74, 98] on link "Wrap Up" at bounding box center [70, 90] width 141 height 33
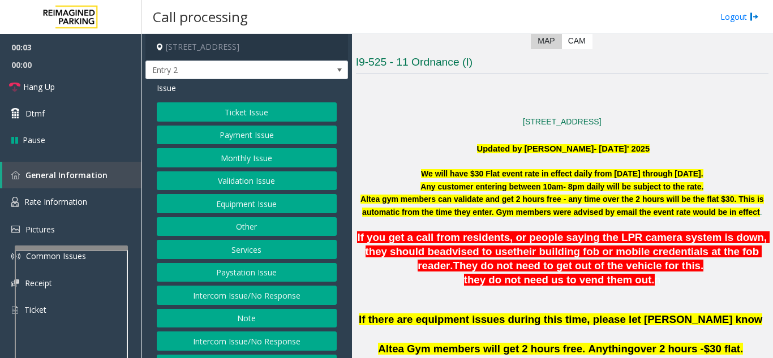
scroll to position [226, 0]
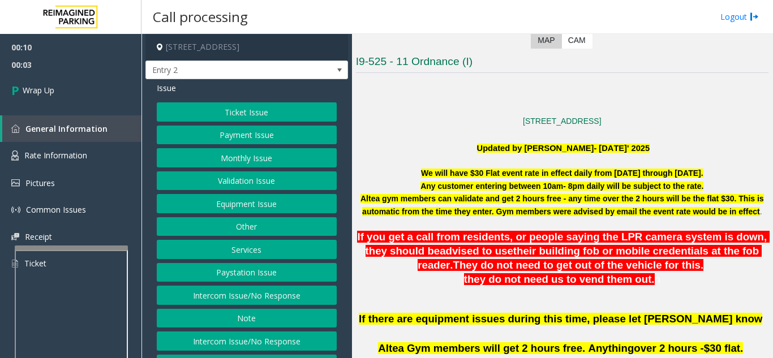
click at [229, 205] on button "Equipment Issue" at bounding box center [247, 203] width 180 height 19
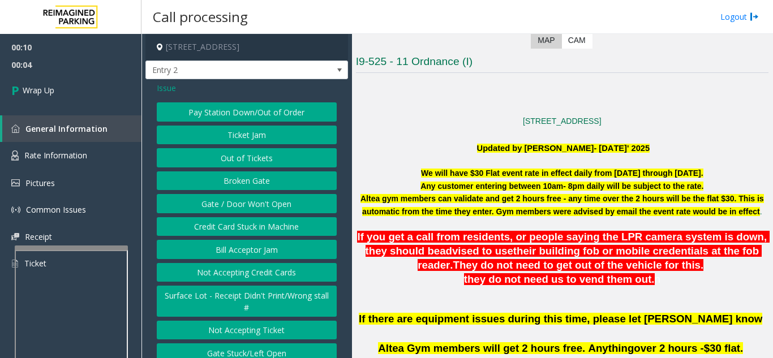
click at [229, 205] on button "Gate / Door Won't Open" at bounding box center [247, 203] width 180 height 19
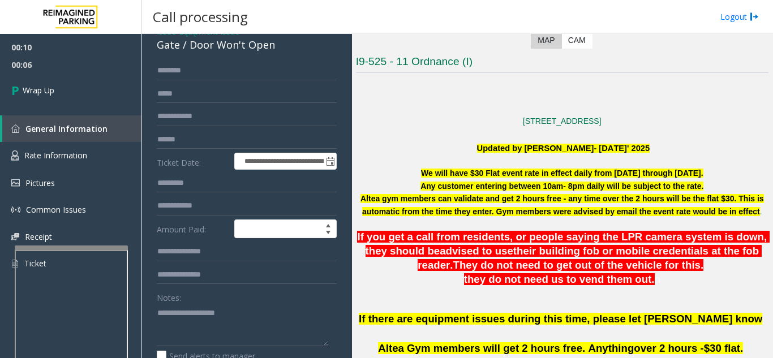
scroll to position [0, 0]
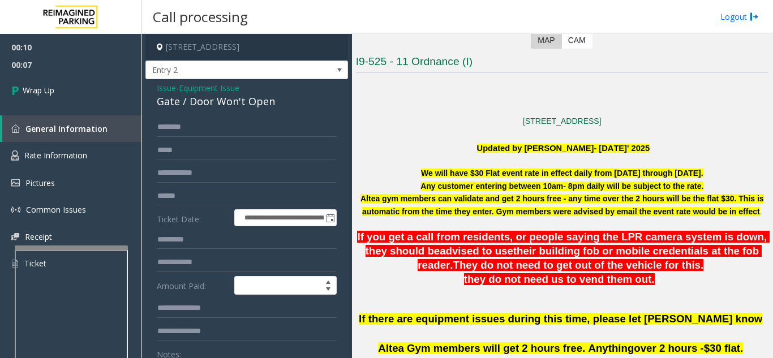
click at [167, 88] on span "Issue" at bounding box center [166, 88] width 19 height 12
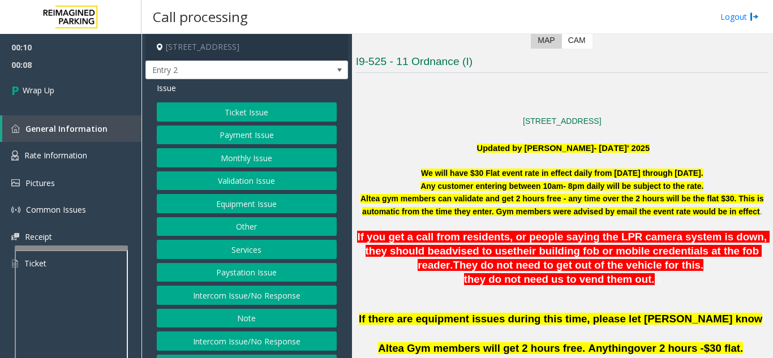
click at [268, 296] on button "Intercom Issue/No Response" at bounding box center [247, 295] width 180 height 19
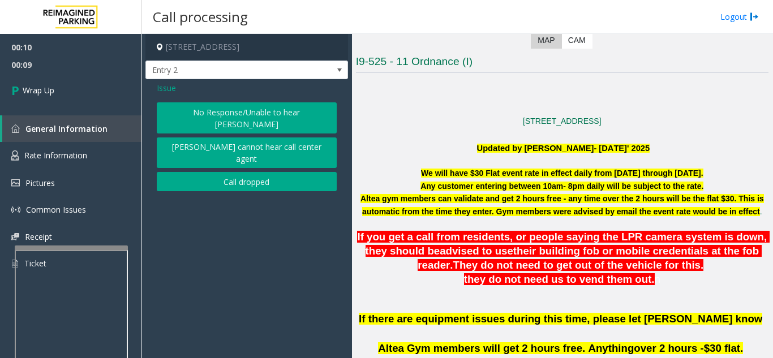
click at [225, 172] on button "Call dropped" at bounding box center [247, 181] width 180 height 19
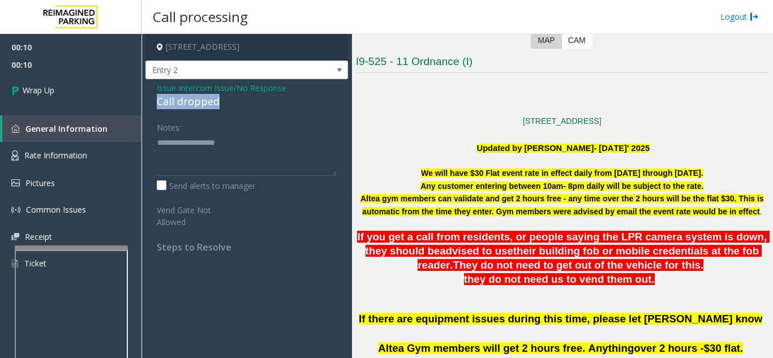
drag, startPoint x: 156, startPoint y: 101, endPoint x: 212, endPoint y: 98, distance: 56.1
click at [221, 98] on div "Issue - Intercom Issue/No Response Call dropped Notes: Send alerts to manager V…" at bounding box center [246, 171] width 203 height 185
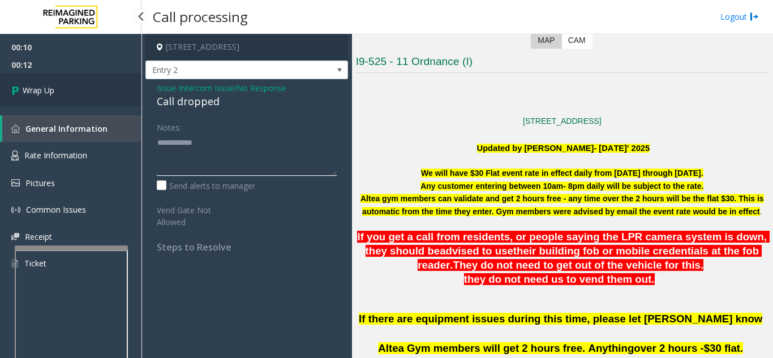
type textarea "**********"
click at [56, 89] on link "Wrap Up" at bounding box center [70, 90] width 141 height 33
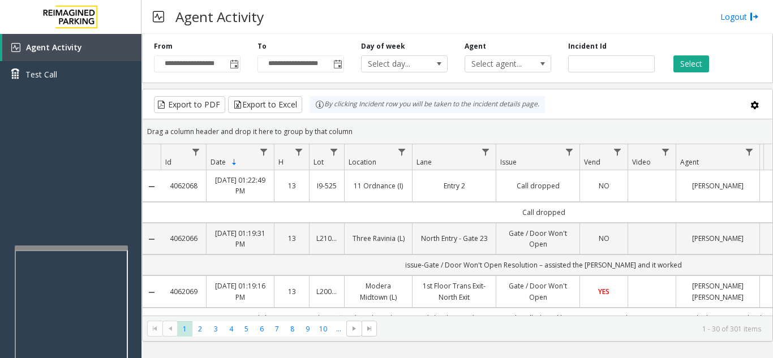
click at [730, 49] on div "Select" at bounding box center [715, 56] width 104 height 31
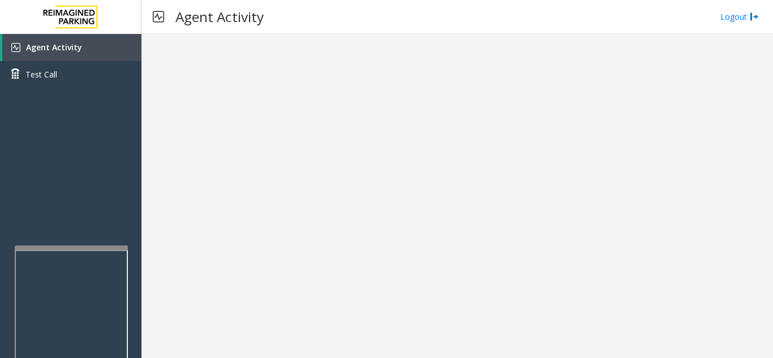
click at [688, 140] on div at bounding box center [456, 196] width 631 height 324
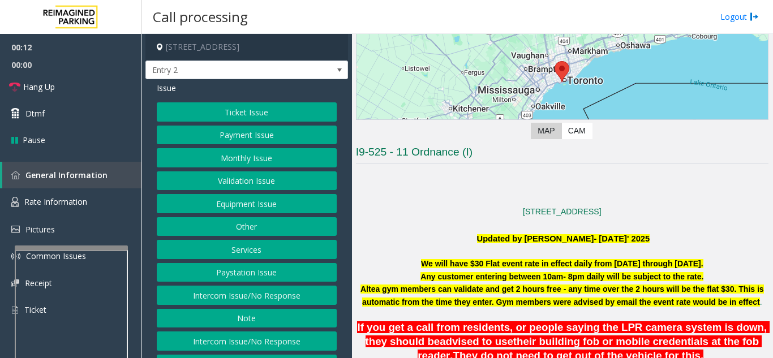
scroll to position [226, 0]
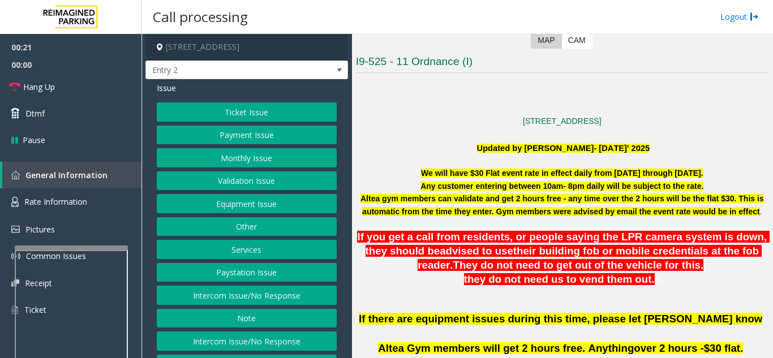
click at [421, 116] on p "[STREET_ADDRESS]" at bounding box center [562, 121] width 413 height 12
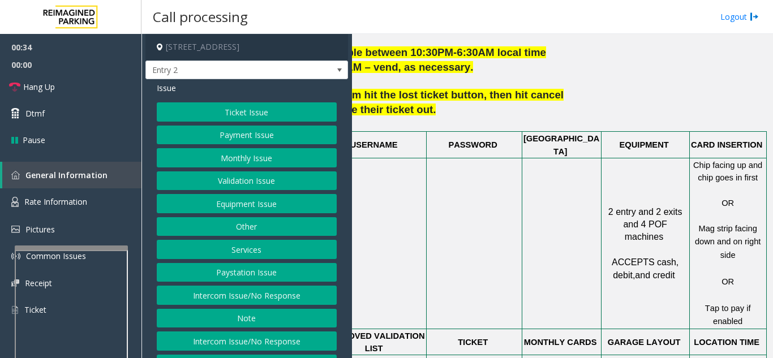
click at [234, 197] on button "Equipment Issue" at bounding box center [247, 203] width 180 height 19
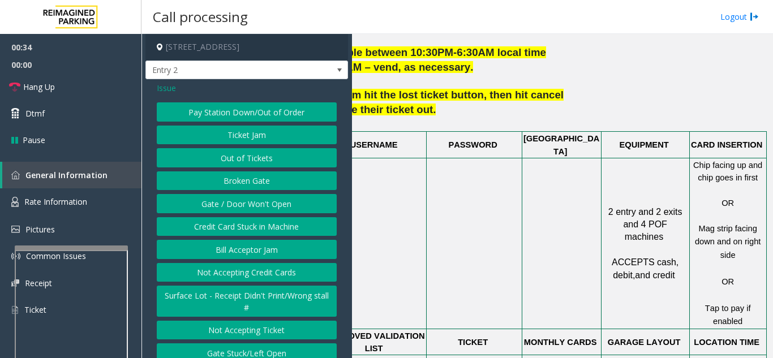
click at [234, 197] on button "Gate / Door Won't Open" at bounding box center [247, 203] width 180 height 19
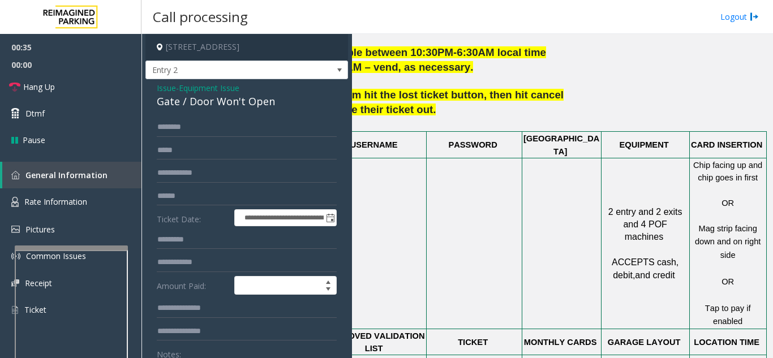
scroll to position [57, 0]
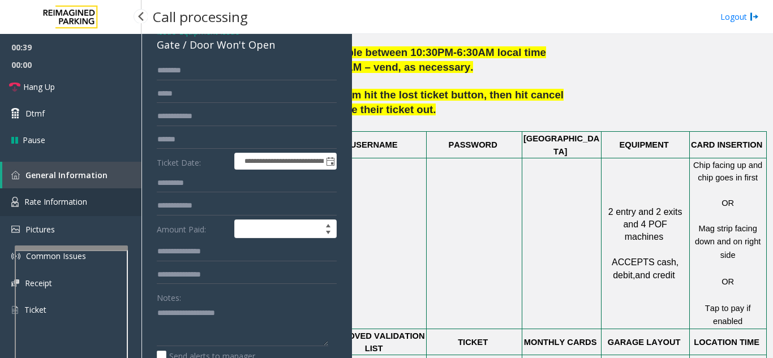
click at [73, 204] on span "Rate Information" at bounding box center [55, 201] width 63 height 11
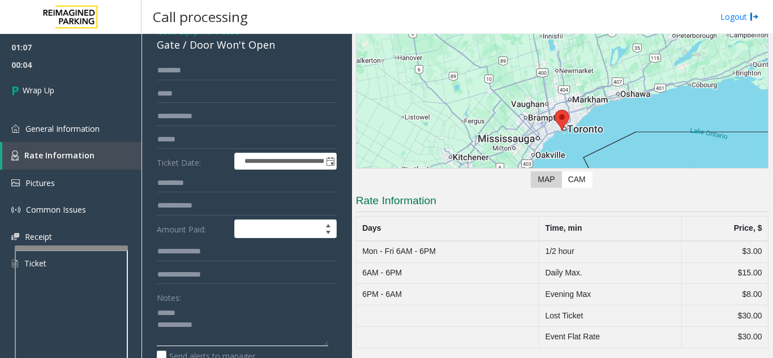
click at [199, 312] on textarea at bounding box center [242, 325] width 171 height 42
drag, startPoint x: 189, startPoint y: 48, endPoint x: 279, endPoint y: 51, distance: 90.0
click at [279, 51] on div "Gate / Door Won't Open" at bounding box center [247, 44] width 180 height 15
click at [213, 322] on textarea at bounding box center [242, 325] width 171 height 42
type textarea "**********"
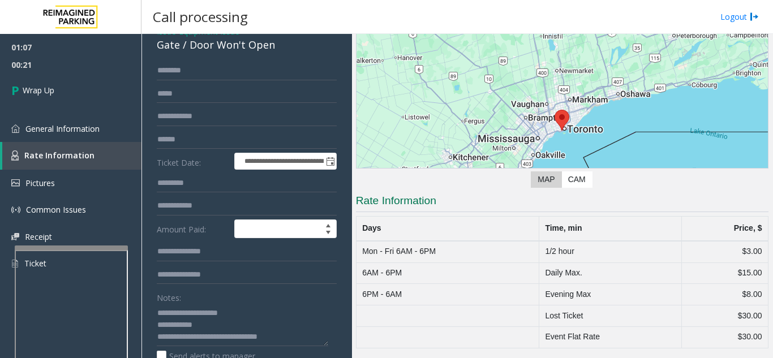
click at [255, 298] on div "Notes:" at bounding box center [247, 317] width 180 height 58
click at [47, 102] on link "Wrap Up" at bounding box center [70, 90] width 141 height 33
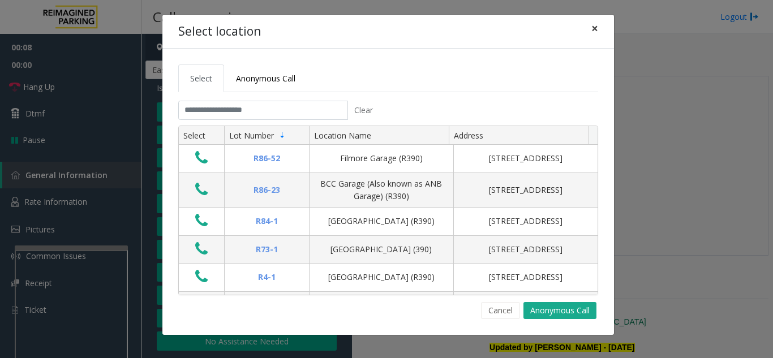
click at [601, 27] on button "×" at bounding box center [594, 29] width 23 height 28
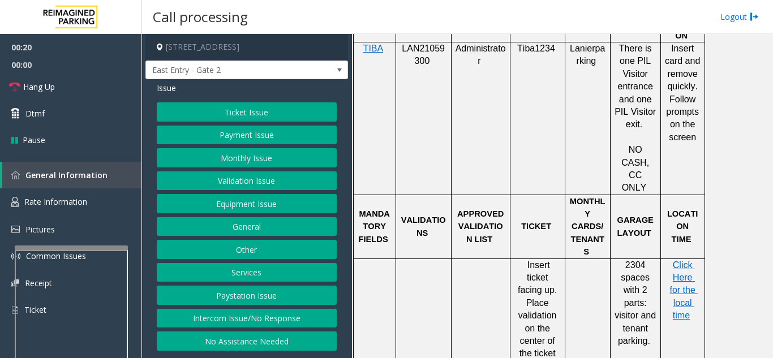
scroll to position [1188, 0]
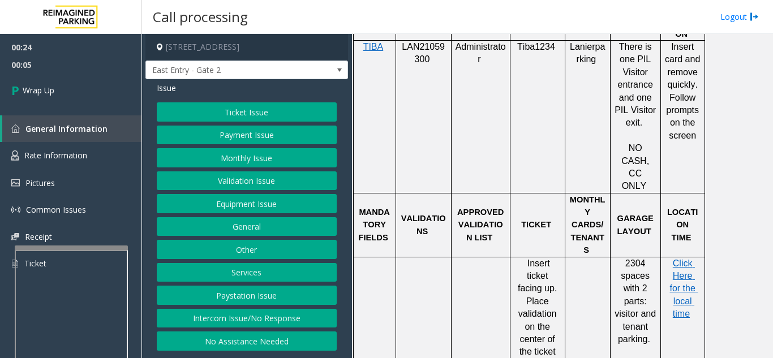
click at [267, 204] on button "Equipment Issue" at bounding box center [247, 203] width 180 height 19
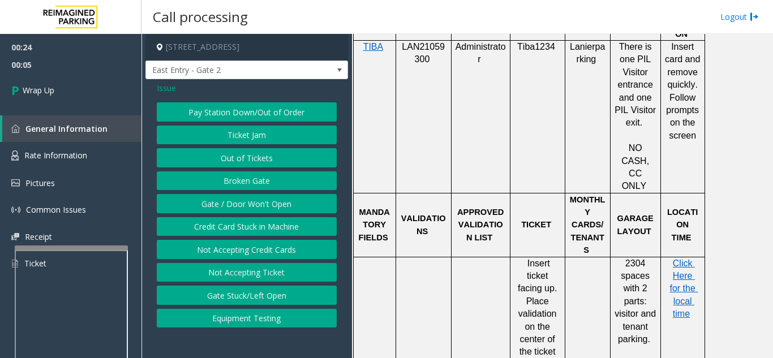
click at [267, 204] on button "Gate / Door Won't Open" at bounding box center [247, 203] width 180 height 19
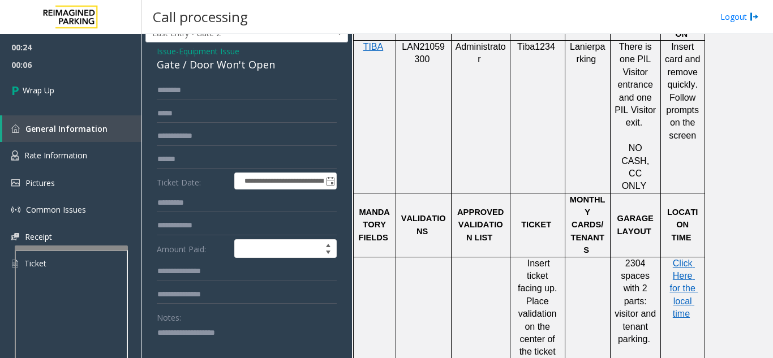
scroll to position [57, 0]
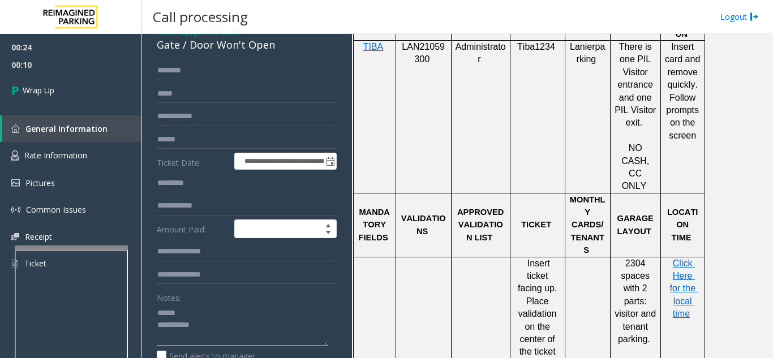
click at [209, 311] on textarea at bounding box center [242, 325] width 171 height 42
drag, startPoint x: 190, startPoint y: 46, endPoint x: 295, endPoint y: 49, distance: 105.9
click at [295, 49] on div "Gate / Door Won't Open" at bounding box center [247, 44] width 180 height 15
click at [231, 323] on textarea at bounding box center [242, 325] width 171 height 42
type textarea "**********"
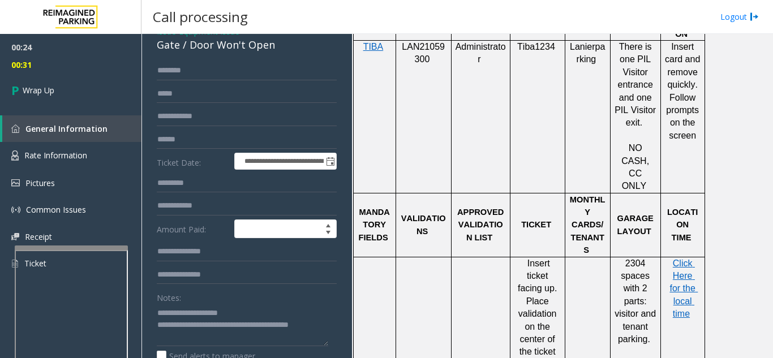
click at [259, 303] on div "Notes:" at bounding box center [247, 317] width 180 height 58
click at [83, 79] on link "Wrap Up" at bounding box center [70, 90] width 141 height 33
